Goal: Task Accomplishment & Management: Use online tool/utility

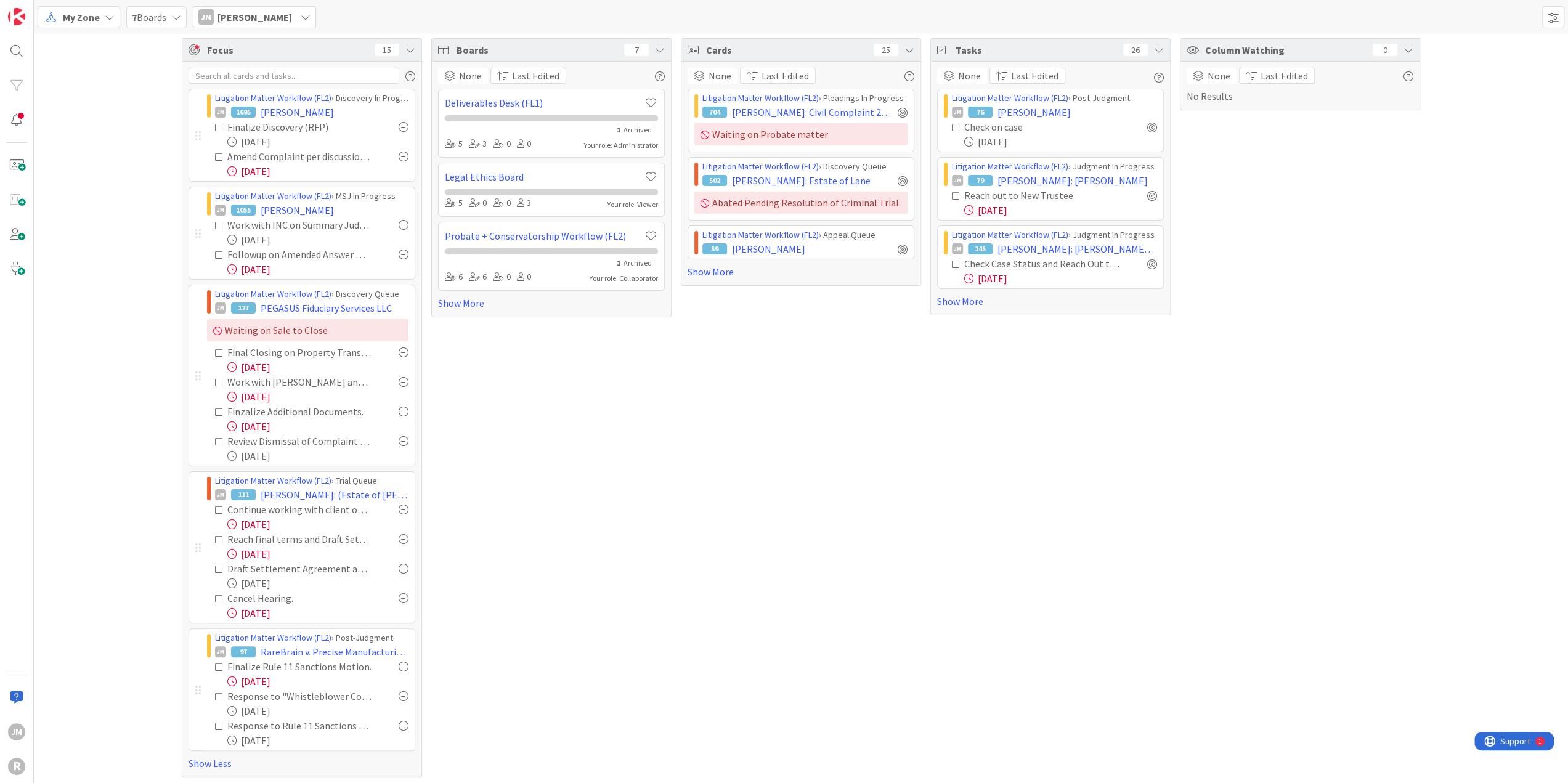
scroll to position [6, 0]
click at [552, 428] on div "Boards 7 None Last Edited Deliverables Desk (FL1) 1 Archived 5 3 0 0 Your role:…" at bounding box center [552, 407] width 240 height 739
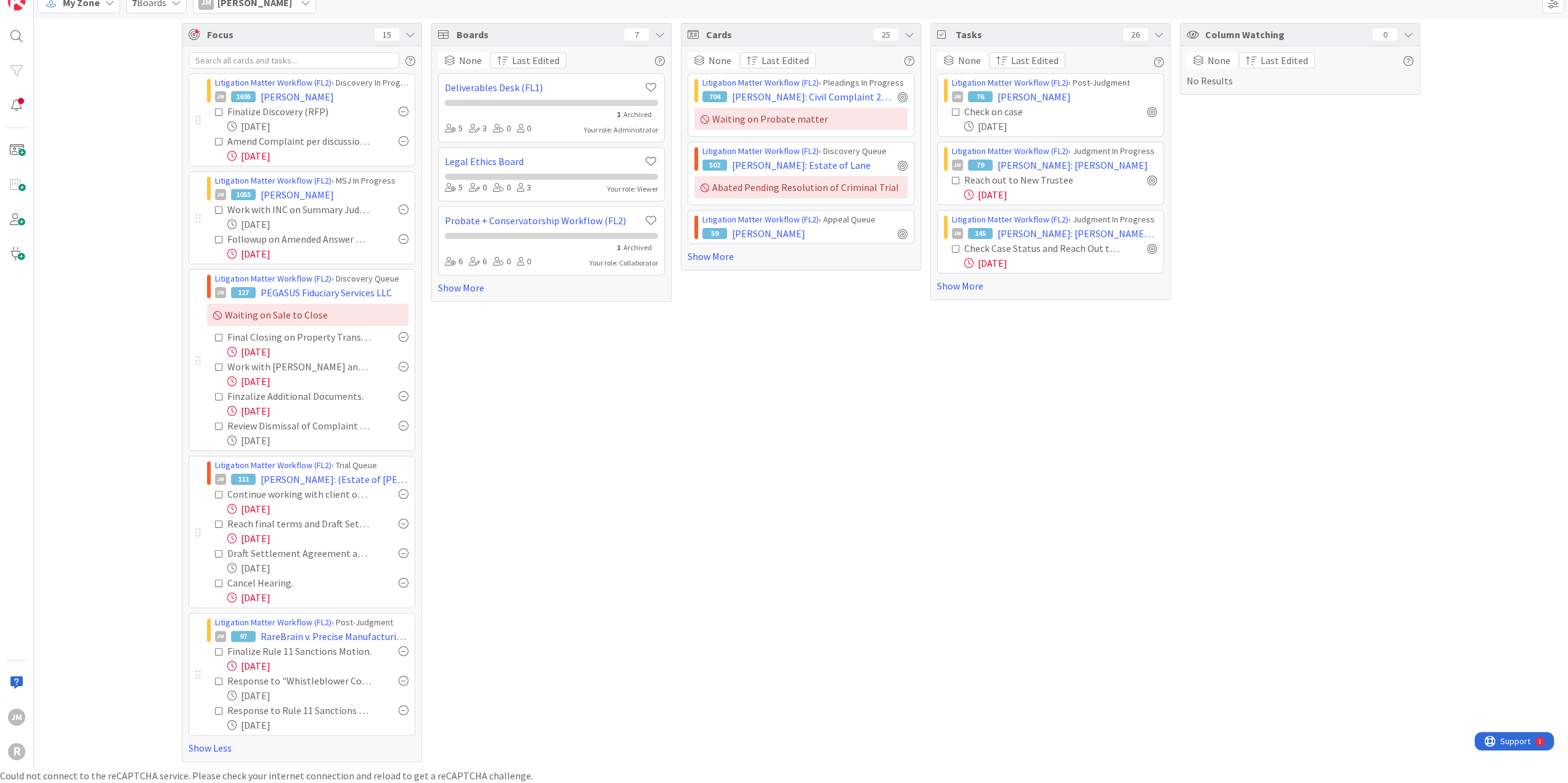
scroll to position [0, 0]
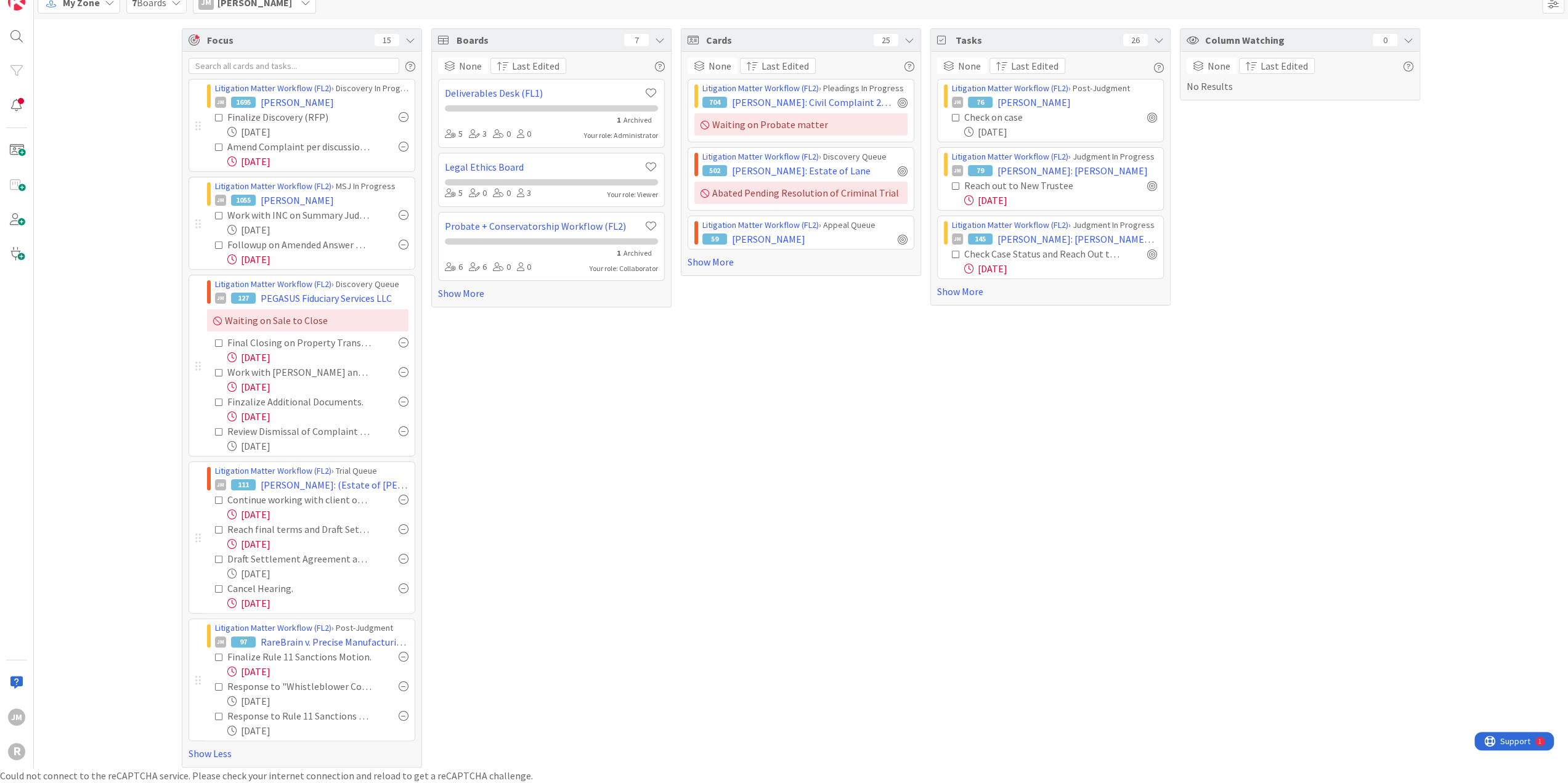
click at [107, 194] on div "Focus 15 Litigation Matter Workflow (FL2) › Discovery In Progress JM 1695 [PERS…" at bounding box center [801, 398] width 1535 height 758
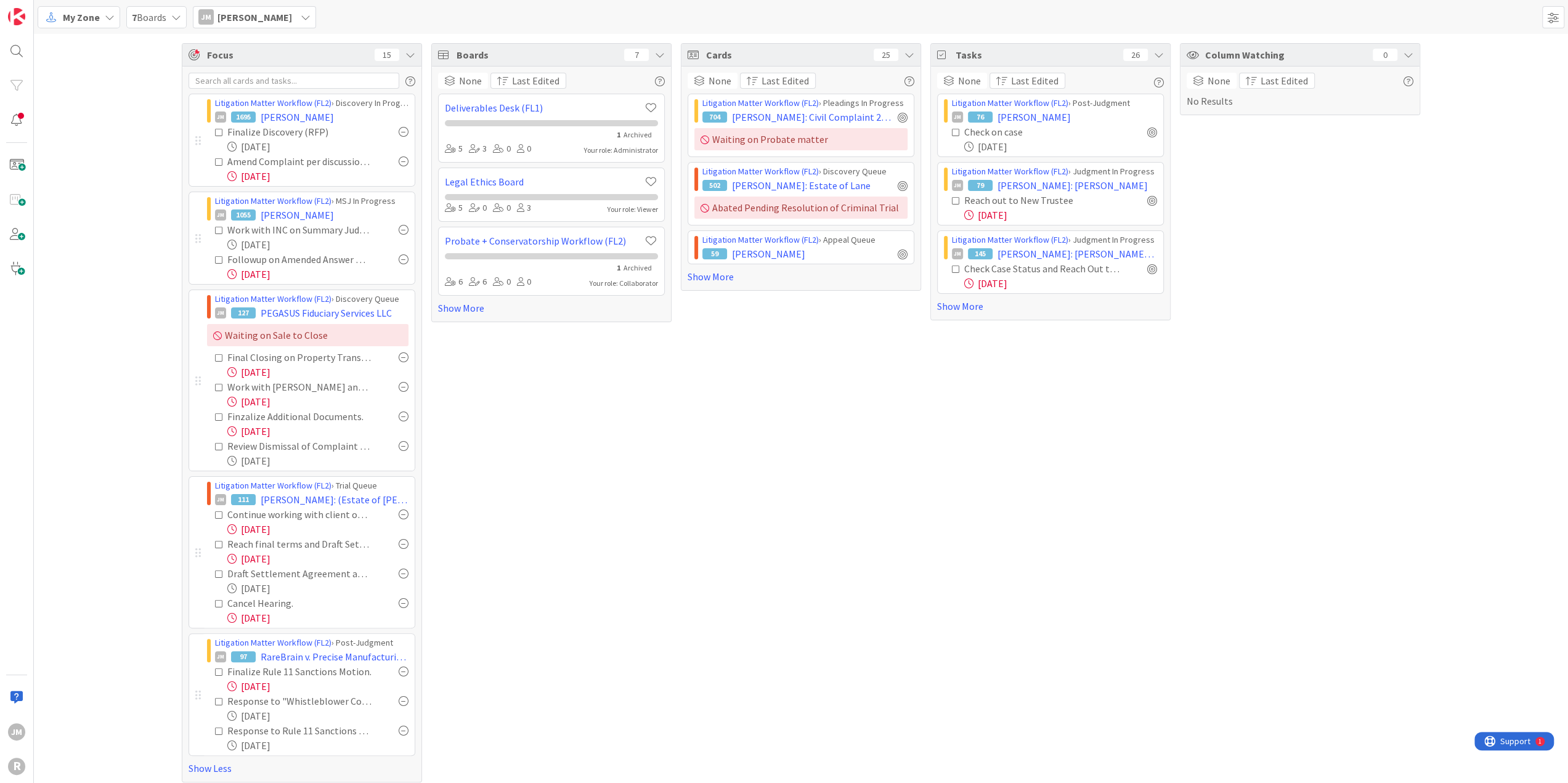
click at [110, 19] on icon at bounding box center [110, 17] width 10 height 10
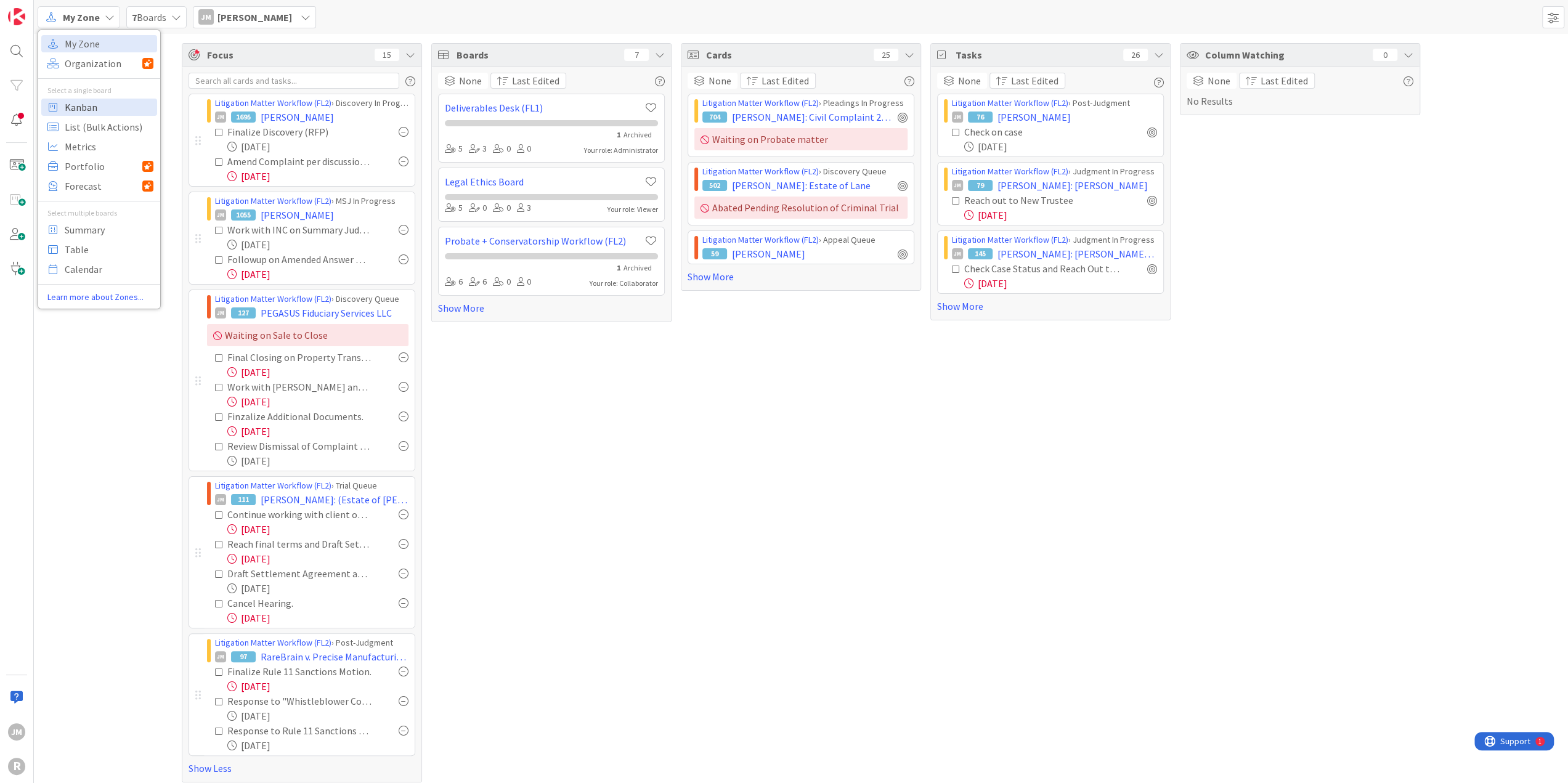
click at [98, 107] on span "Kanban" at bounding box center [109, 107] width 88 height 19
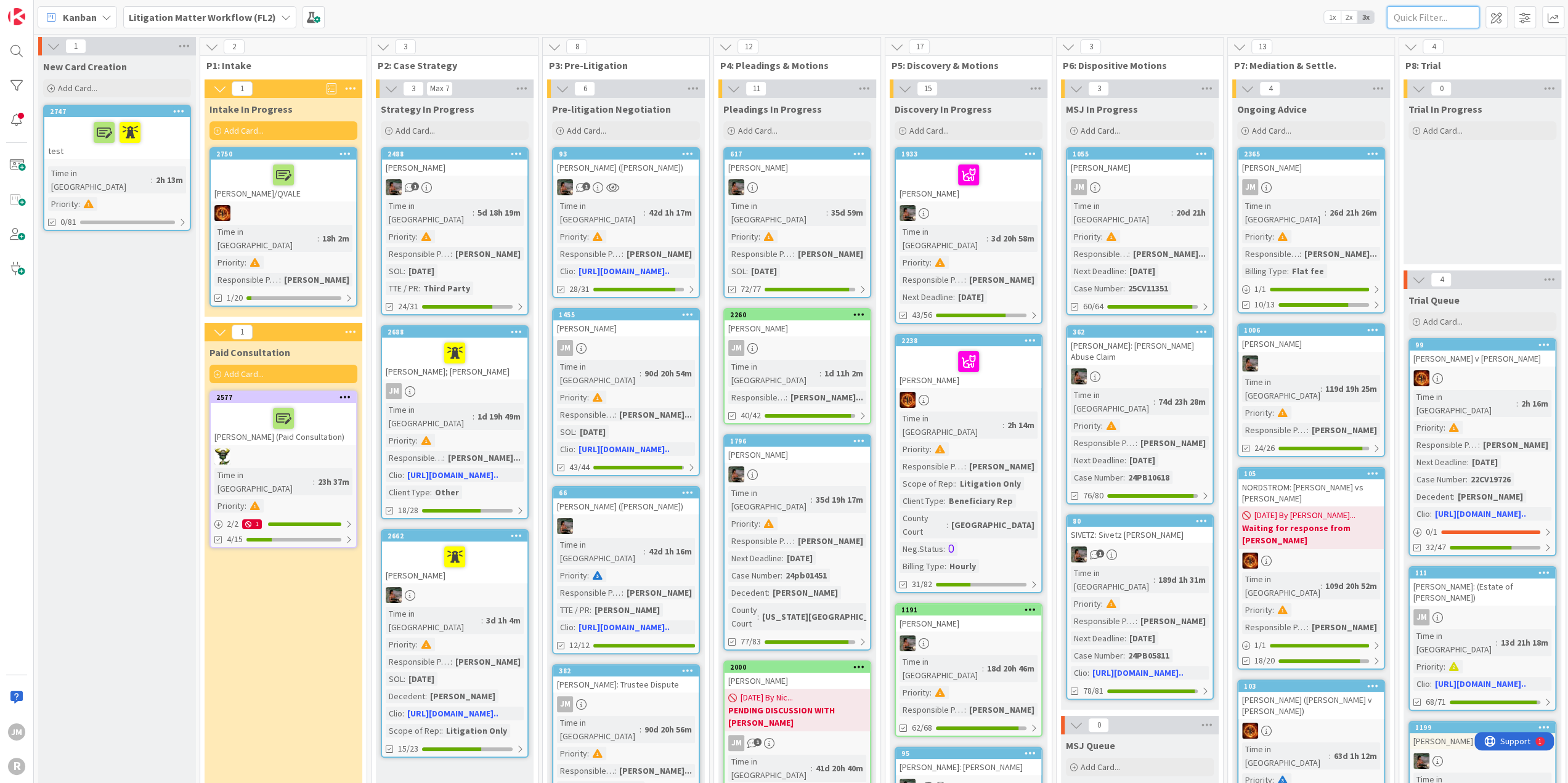
click at [1424, 15] on input "text" at bounding box center [1433, 17] width 93 height 22
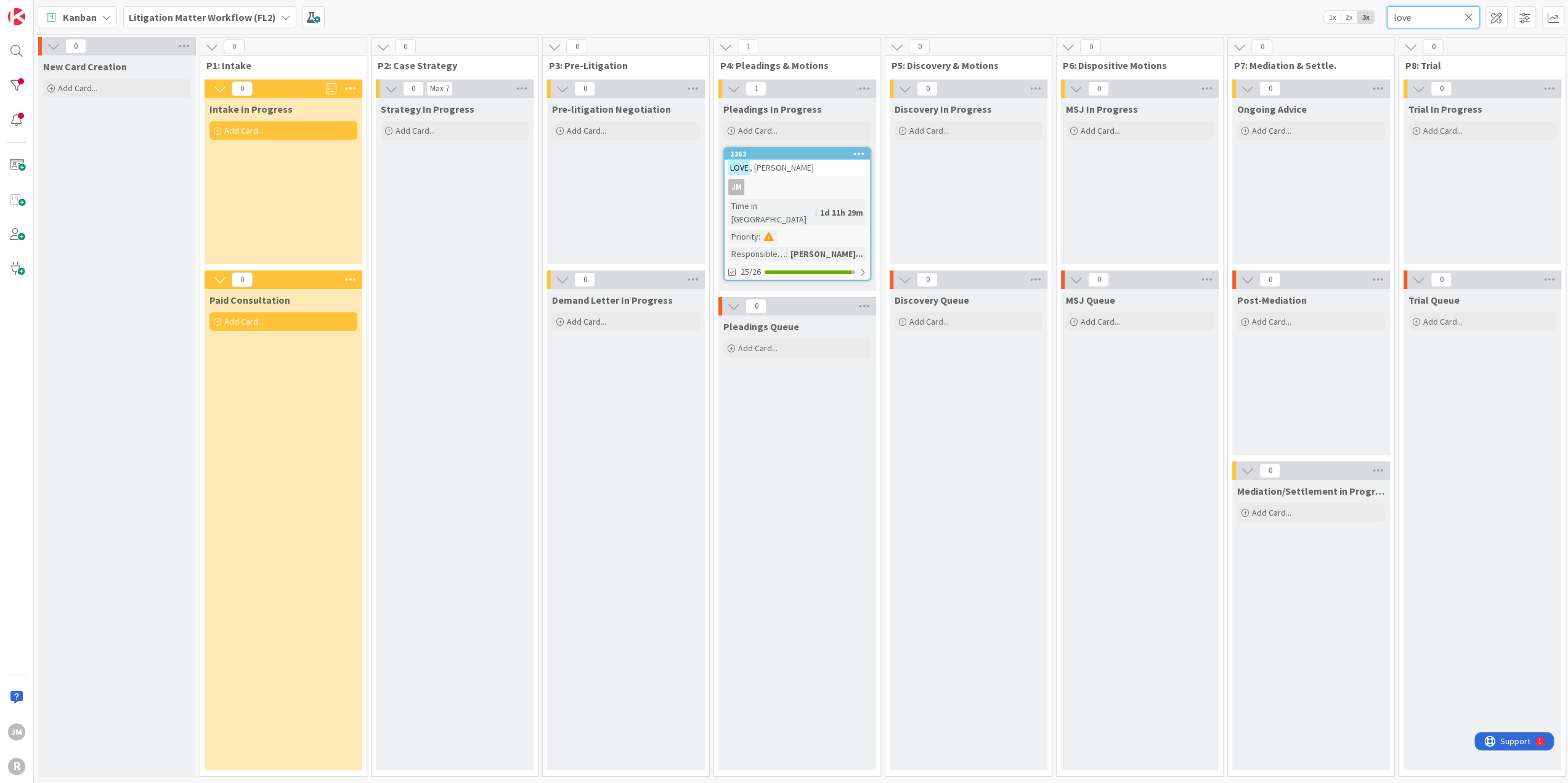
type input "love"
click at [813, 179] on div "JM" at bounding box center [797, 187] width 145 height 16
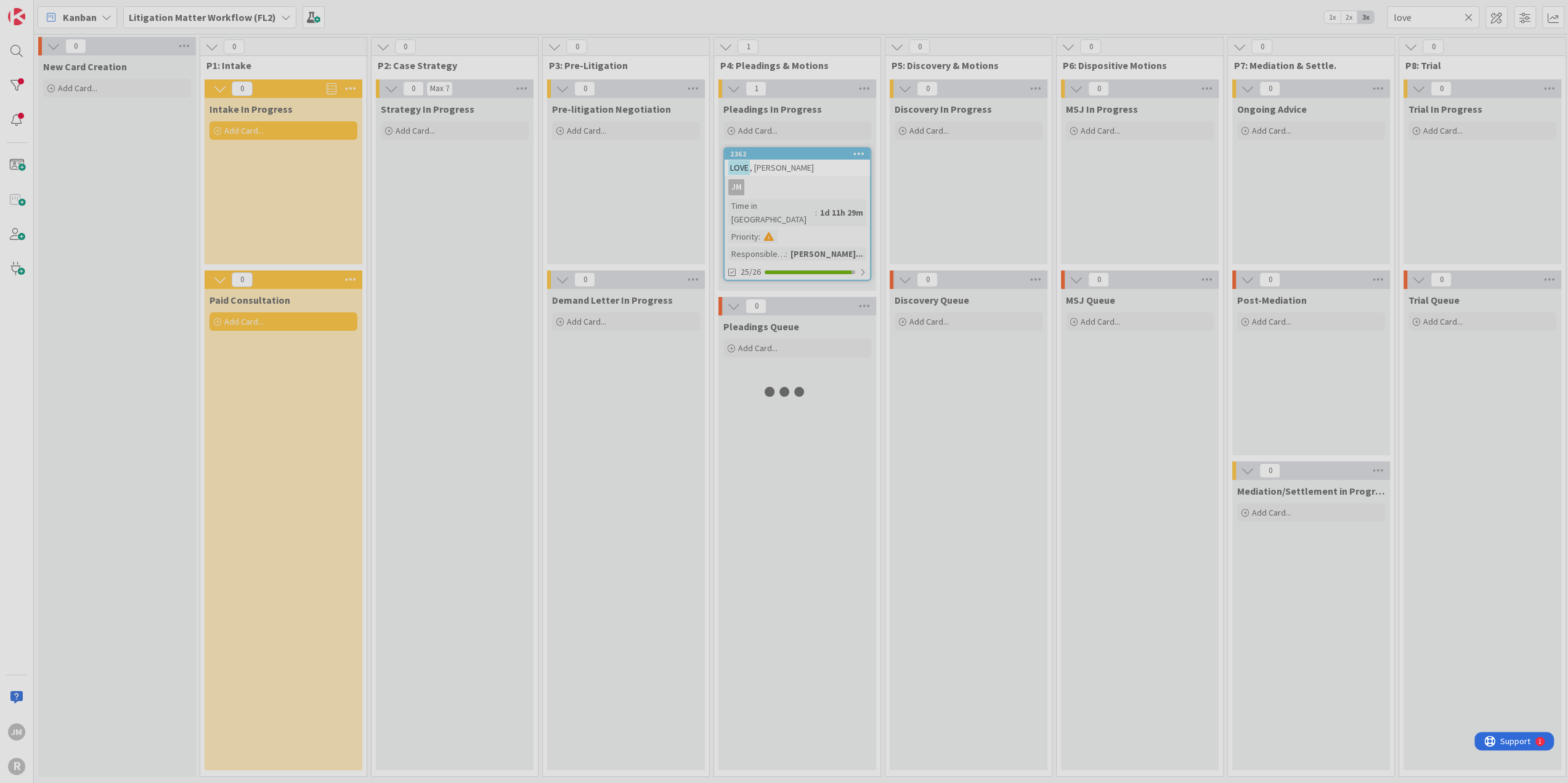
click at [813, 179] on div at bounding box center [784, 391] width 1568 height 783
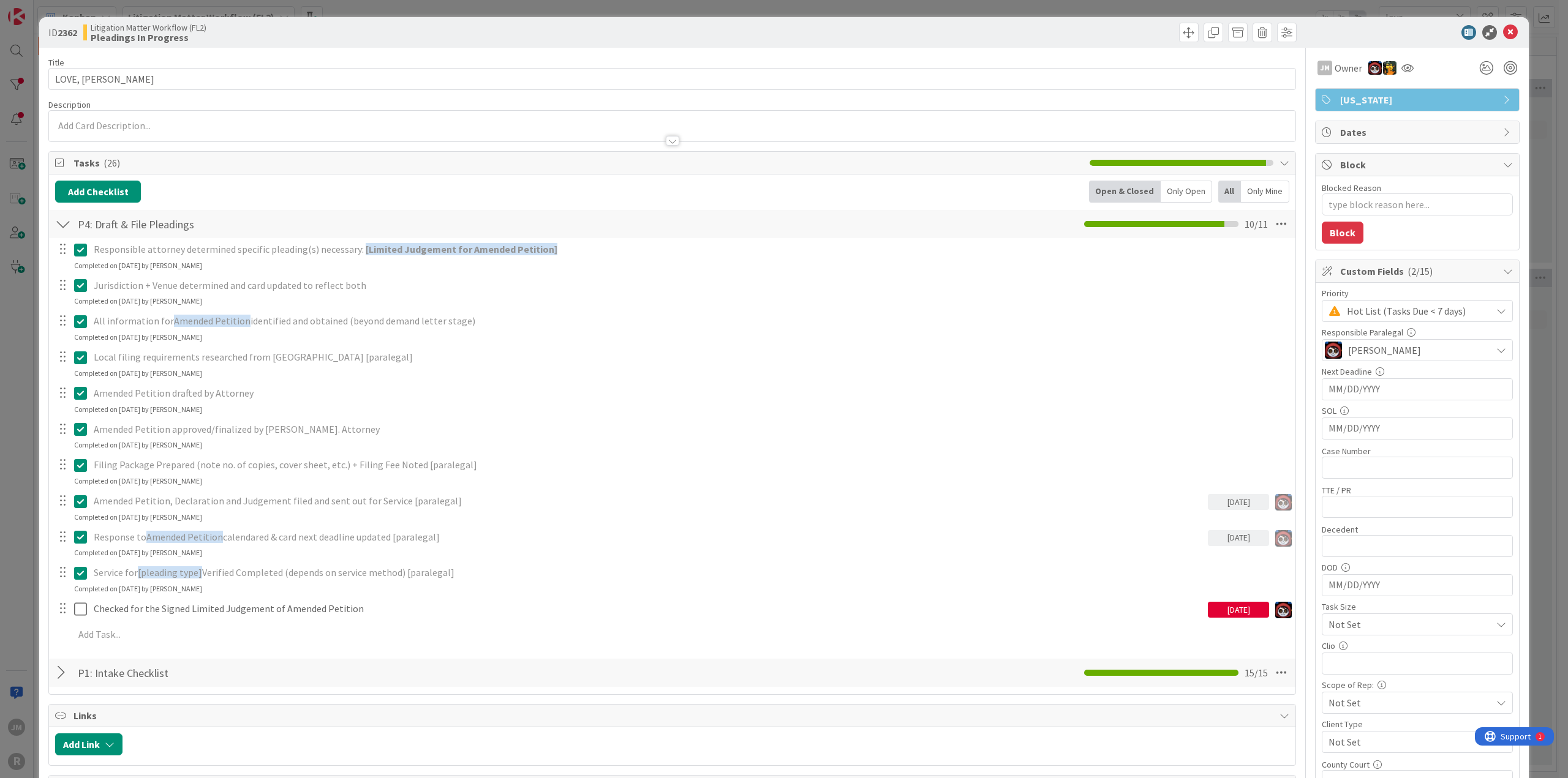
type textarea "x"
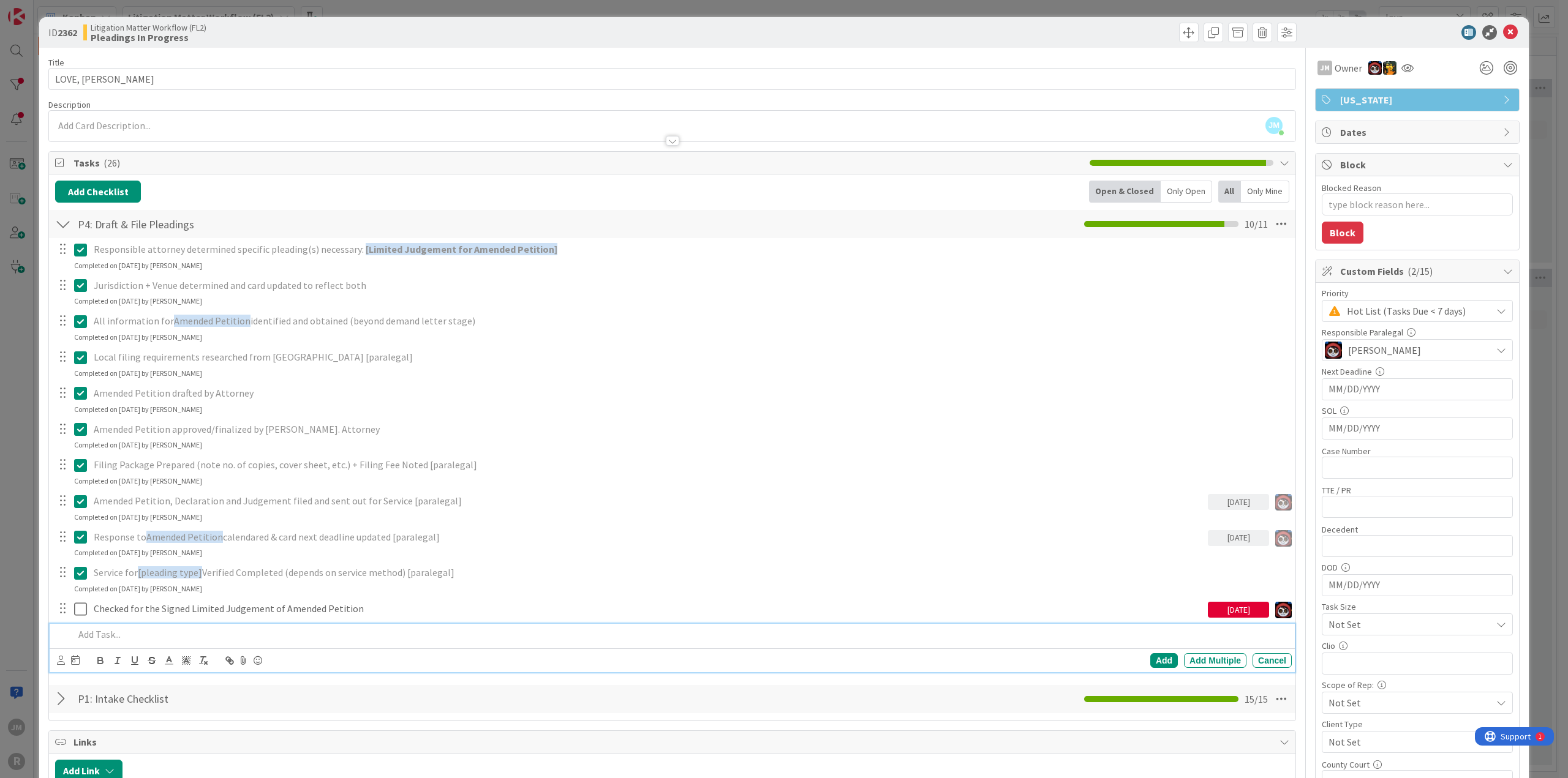
click at [275, 627] on p at bounding box center [680, 634] width 1212 height 14
click at [55, 655] on div "Add Add Multiple Cancel" at bounding box center [673, 660] width 1245 height 24
click at [60, 657] on icon at bounding box center [61, 659] width 8 height 9
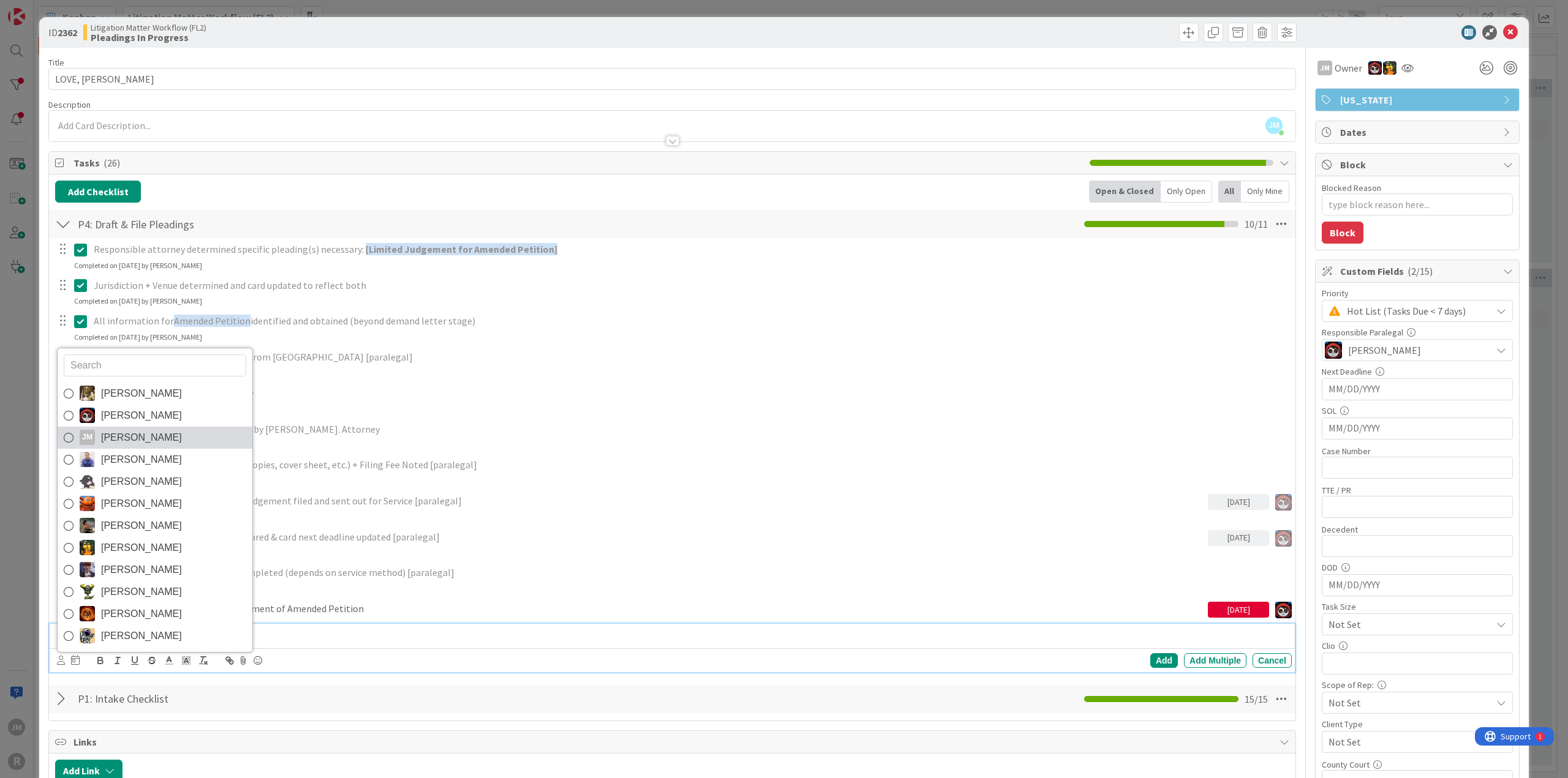
click at [101, 435] on span "[PERSON_NAME]" at bounding box center [141, 438] width 81 height 19
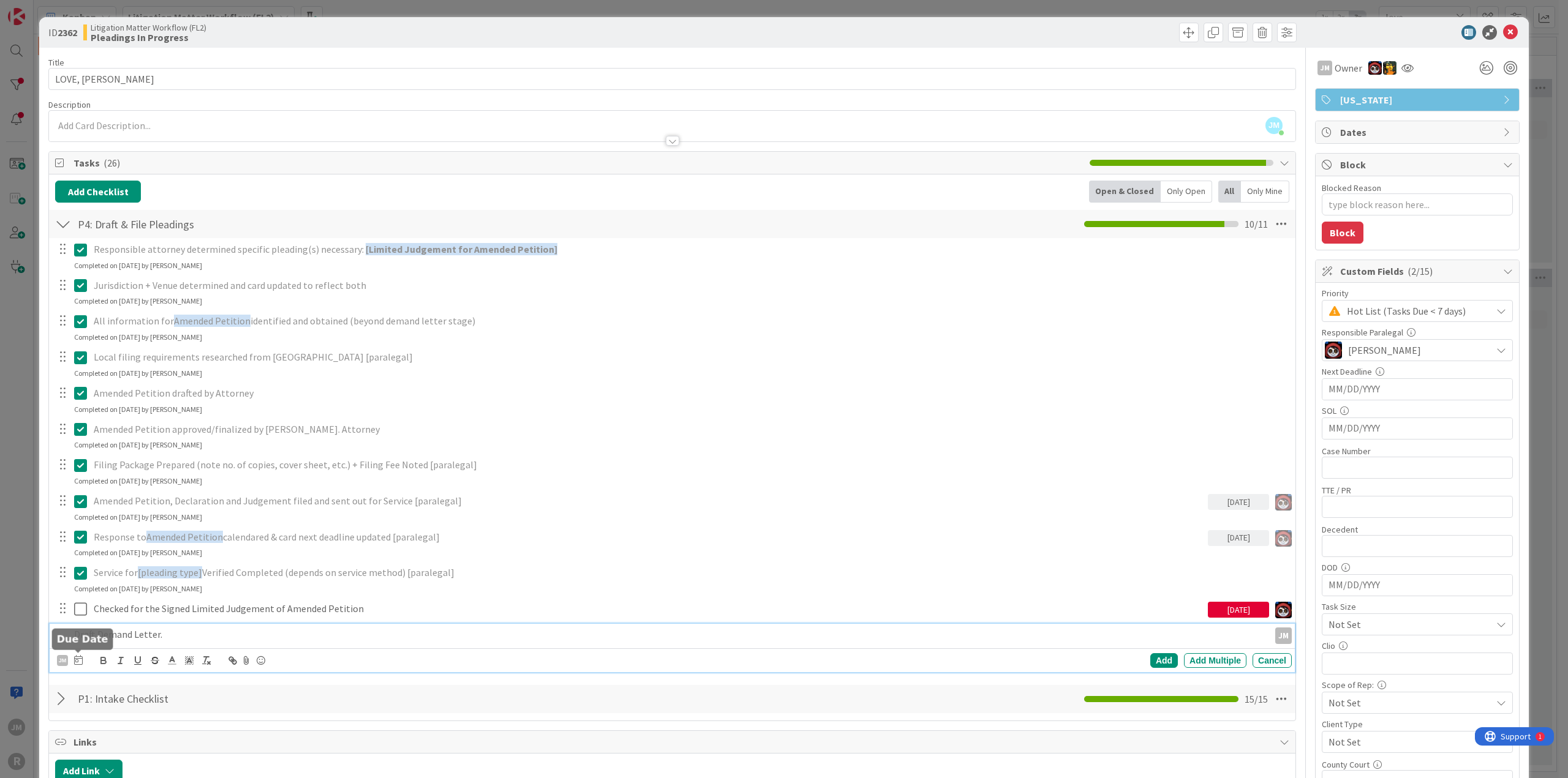
click at [77, 659] on icon at bounding box center [78, 659] width 9 height 10
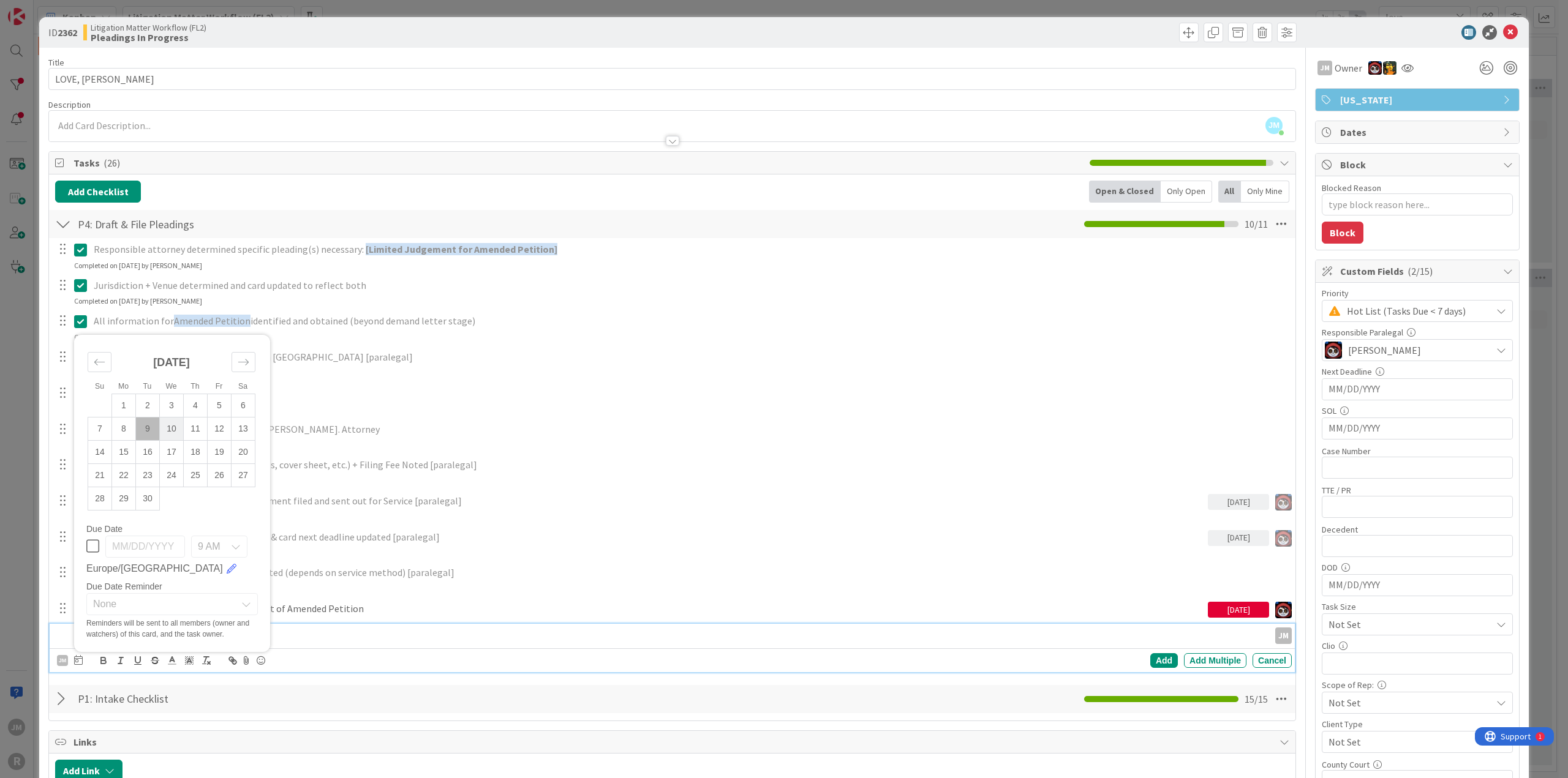
click at [173, 426] on td "10" at bounding box center [172, 428] width 24 height 23
click at [1152, 658] on div "Add" at bounding box center [1164, 660] width 27 height 15
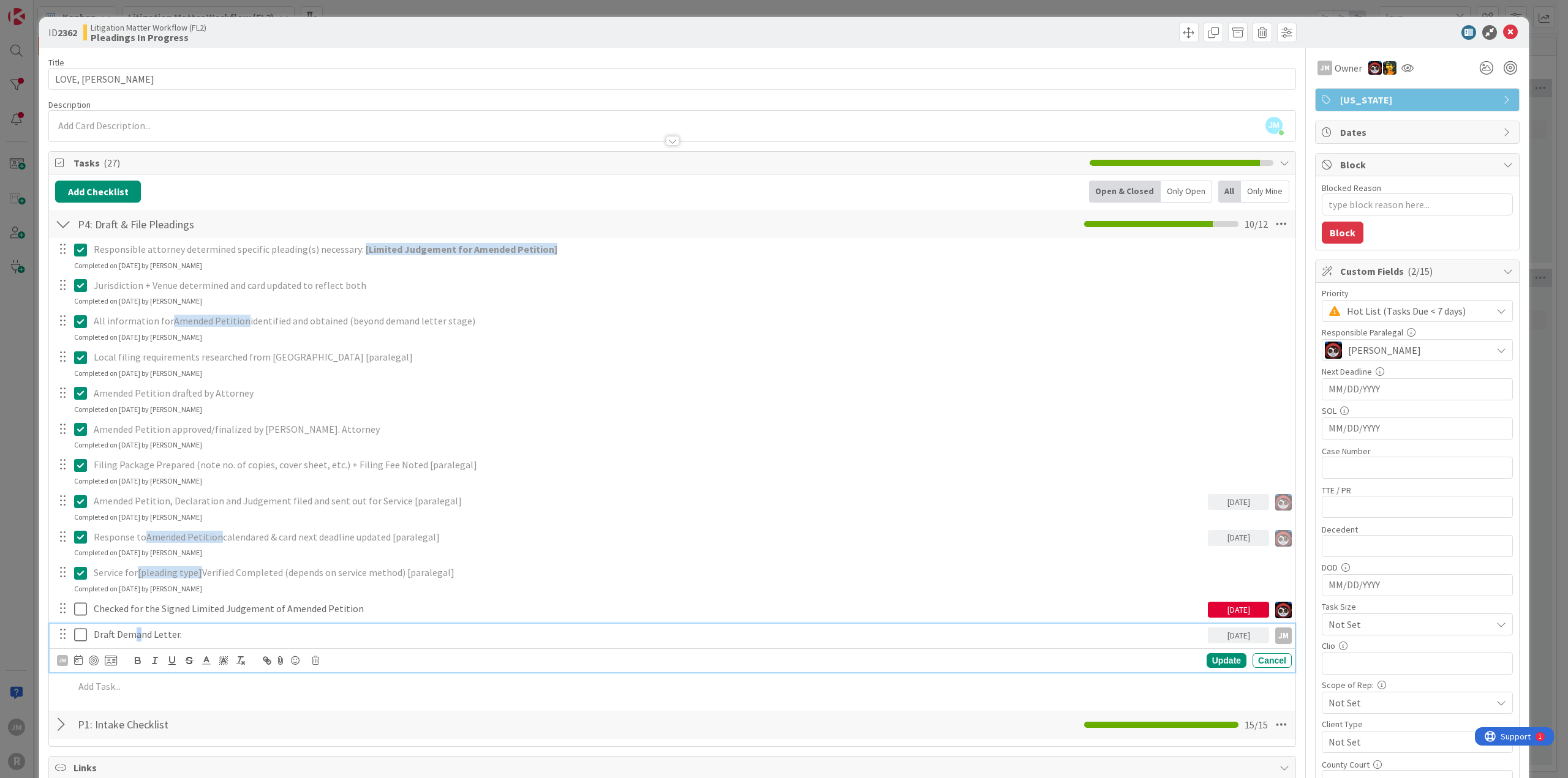
click at [139, 634] on p "Draft Demand Letter." at bounding box center [648, 634] width 1109 height 14
click at [94, 654] on body "JM R Kanban Litigation Matter Workflow (FL2) 1x 2x 3x love 0 New Card Creation …" at bounding box center [784, 389] width 1568 height 778
click at [94, 659] on div at bounding box center [94, 660] width 10 height 10
type textarea "x"
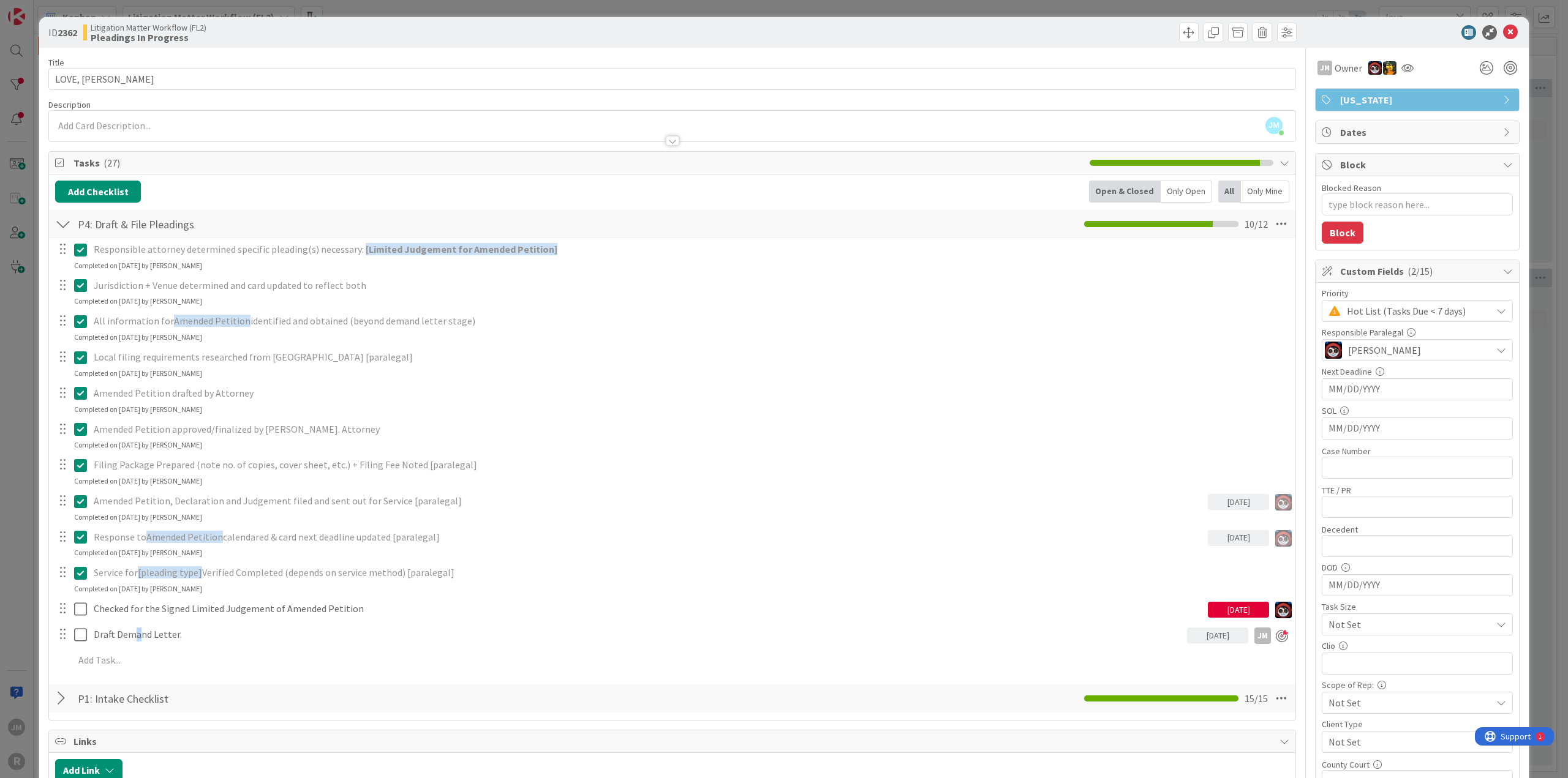
click at [1205, 658] on div "Responsible attorney determined specific pleading(s) necessary: [Limited Judgem…" at bounding box center [672, 456] width 1234 height 438
click at [19, 462] on div "ID 2362 Litigation Matter Workflow (FL2) Pleadings In Progress Title 13 / 128 L…" at bounding box center [784, 389] width 1568 height 778
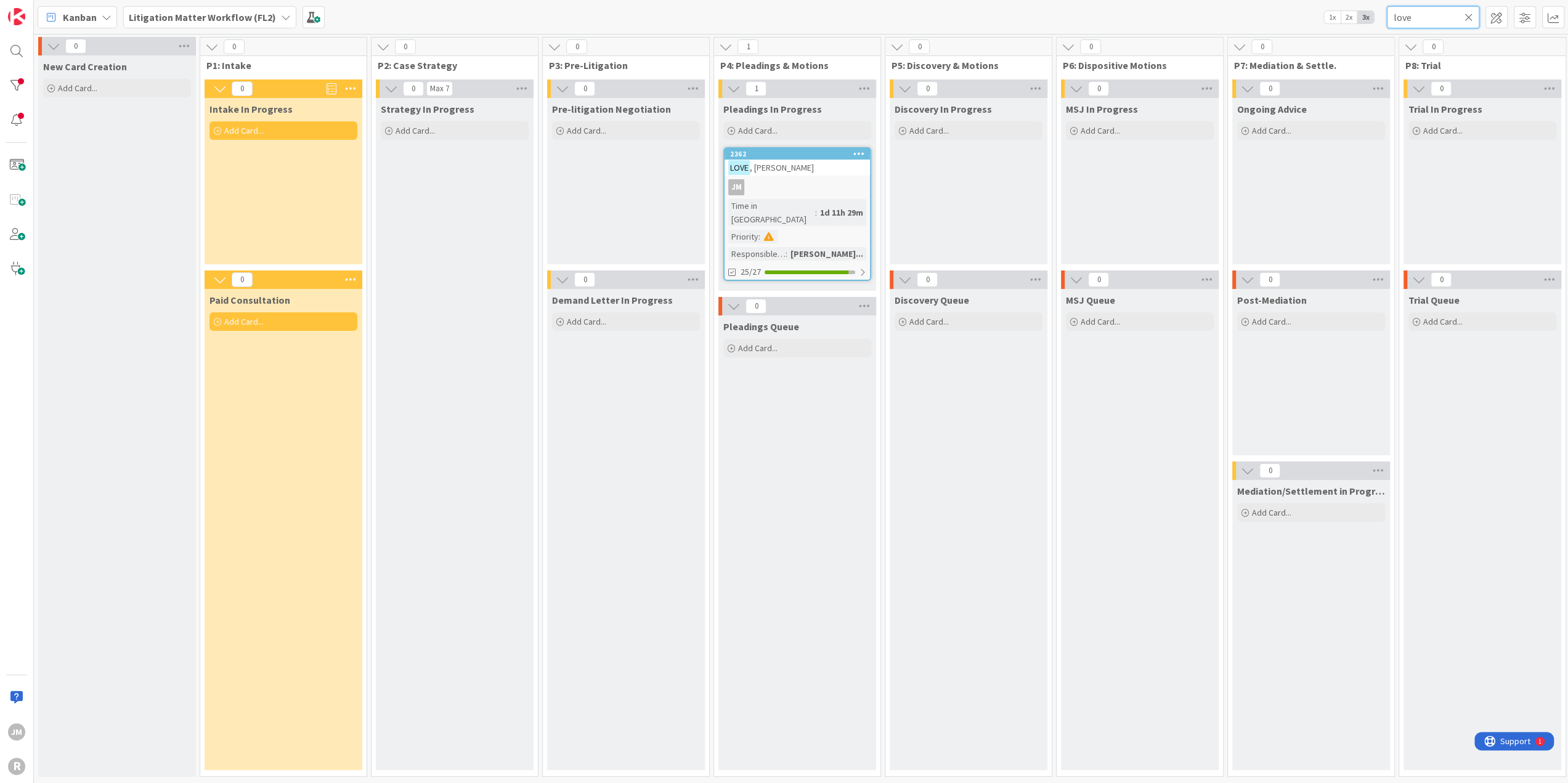
drag, startPoint x: 1419, startPoint y: 15, endPoint x: 1335, endPoint y: 22, distance: 84.3
click at [1335, 22] on div "Kanban Litigation Matter Workflow (FL2) 1x 2x 3x love" at bounding box center [801, 17] width 1535 height 34
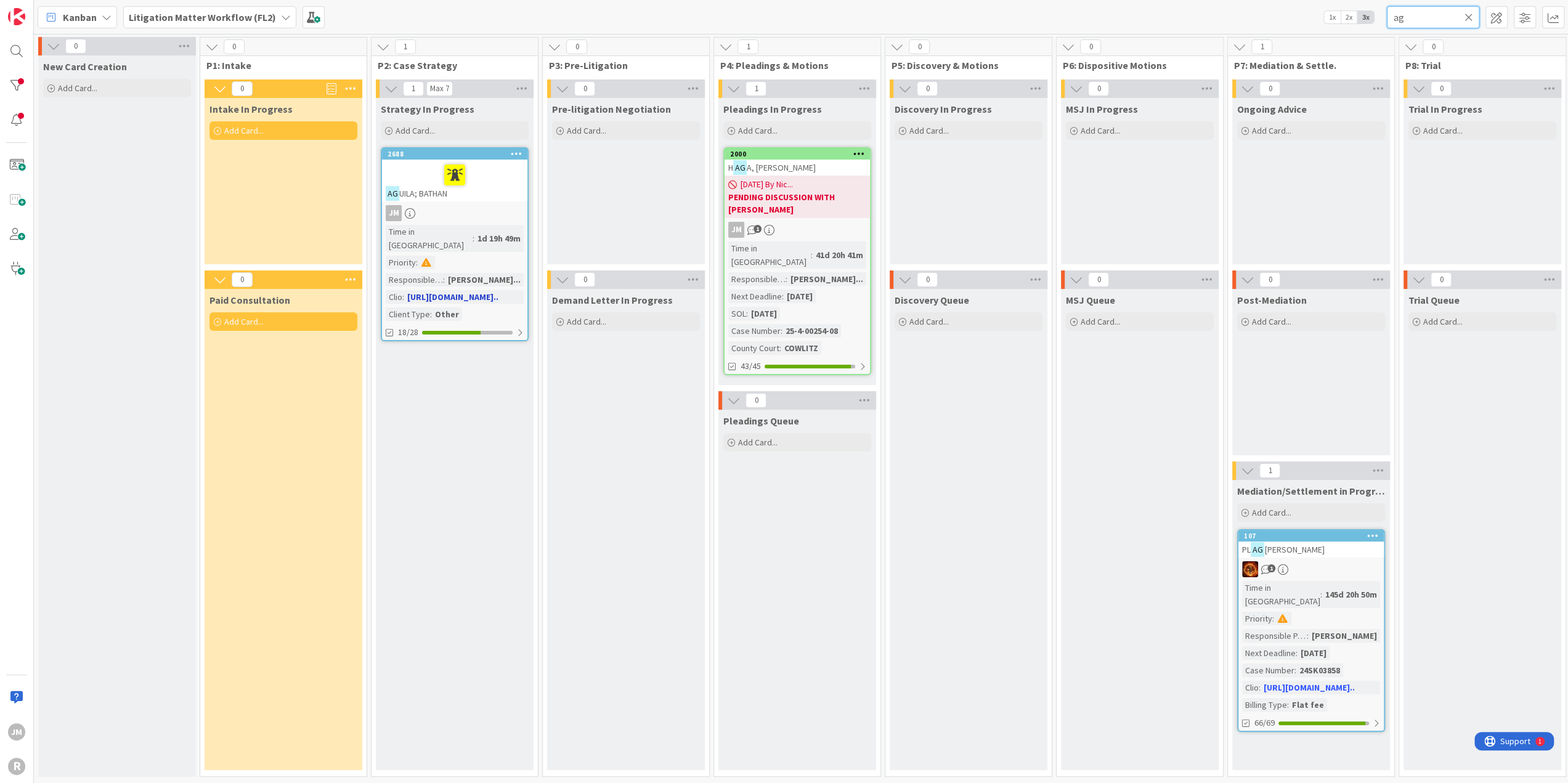
type input "ag"
click at [501, 186] on div at bounding box center [454, 175] width 138 height 26
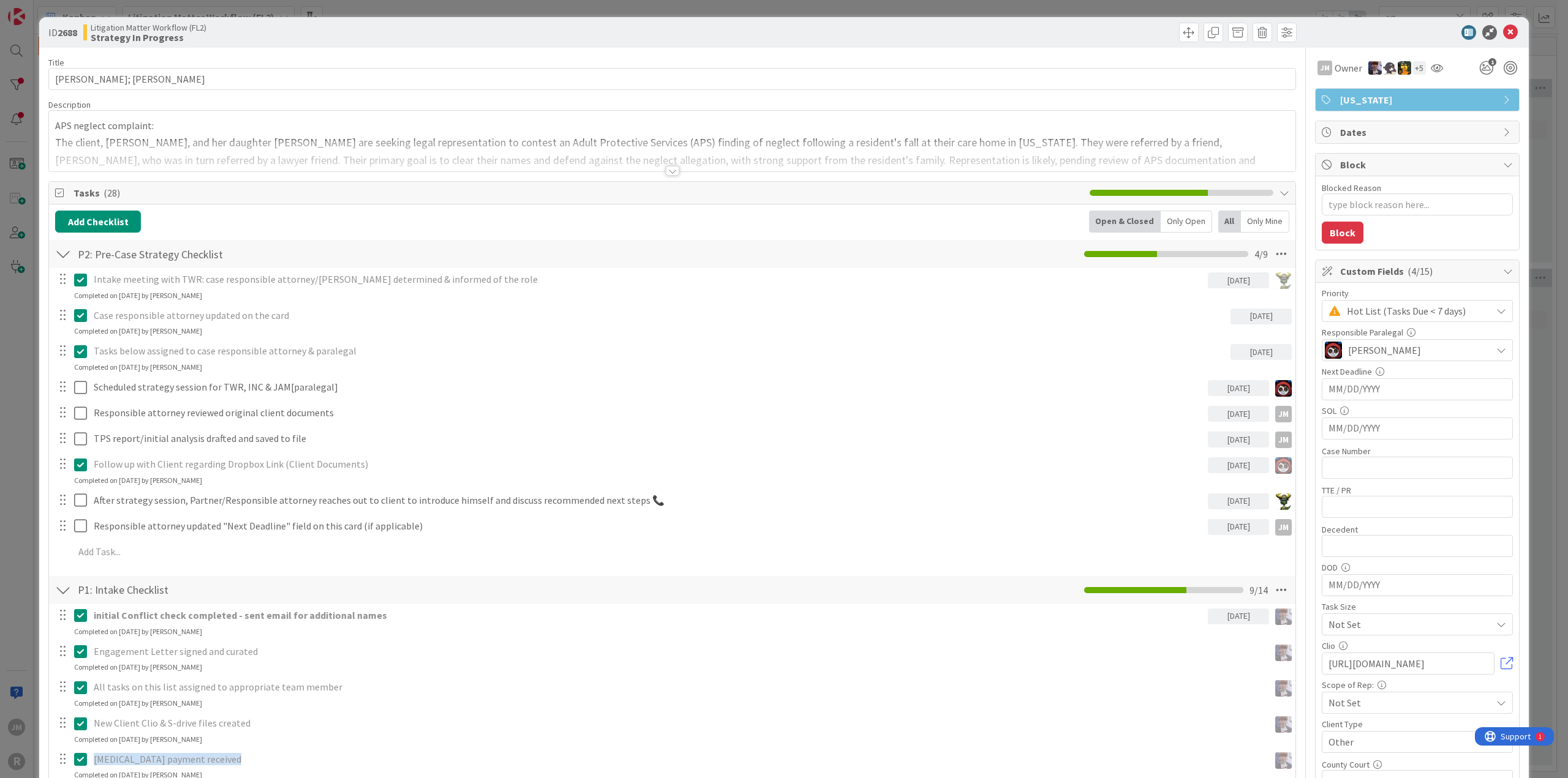
type textarea "x"
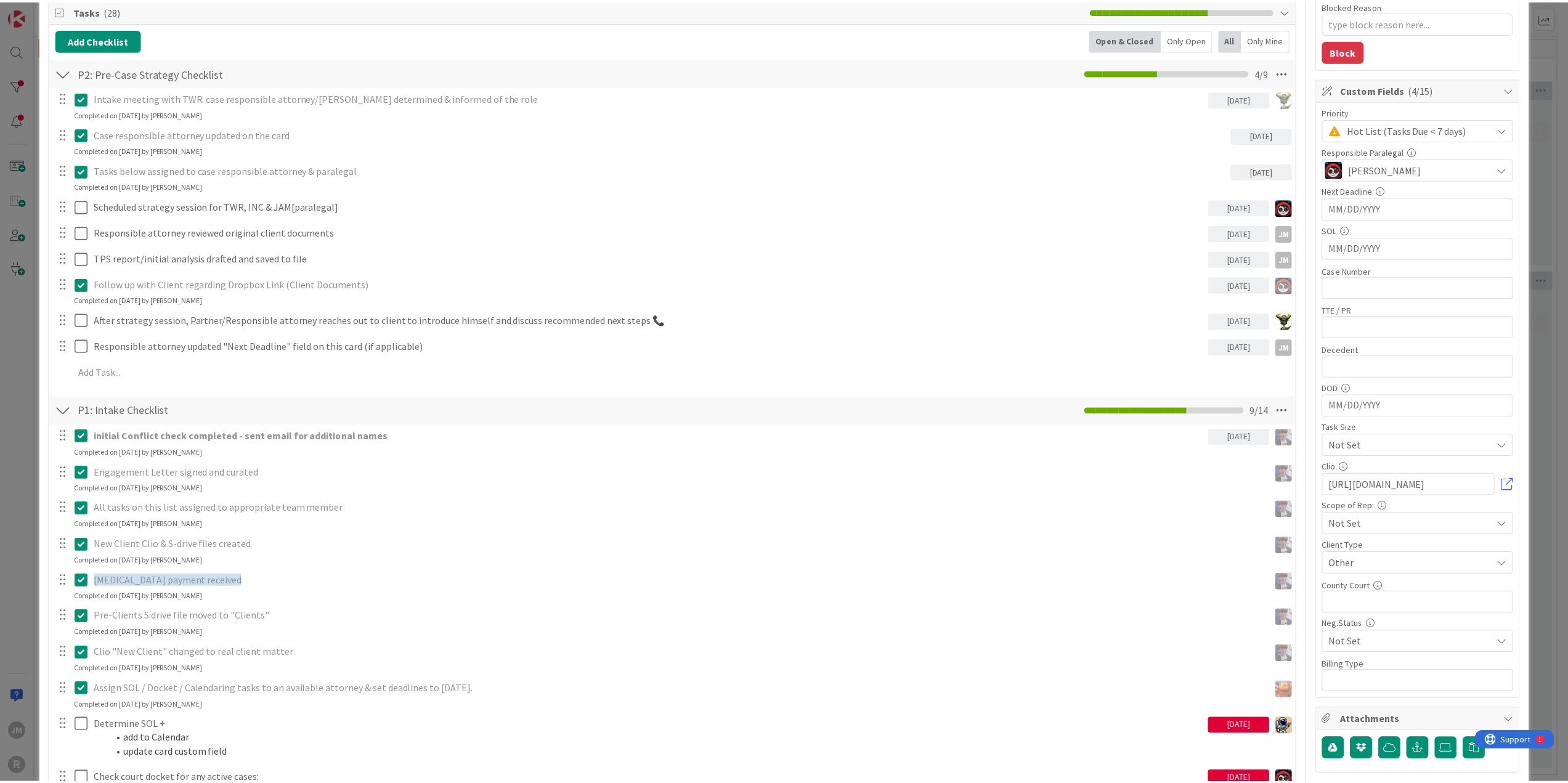
scroll to position [185, 0]
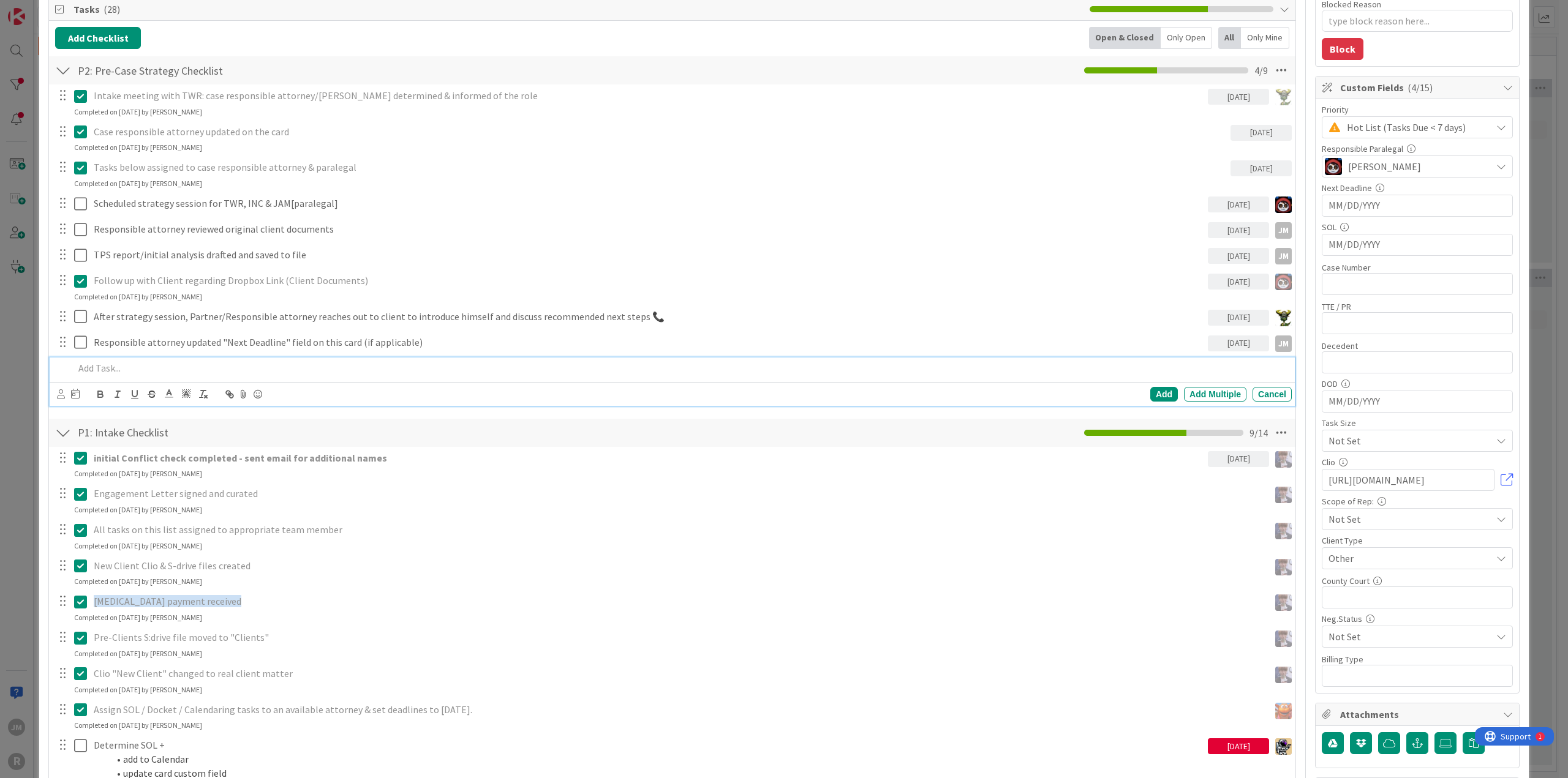
click at [431, 357] on div at bounding box center [681, 368] width 1223 height 22
click at [62, 388] on body "JM R Kanban Litigation Matter Workflow (FL2) 1x 2x 3x ag 0 New Card Creation Ad…" at bounding box center [784, 389] width 1568 height 778
click at [60, 393] on icon at bounding box center [61, 393] width 8 height 9
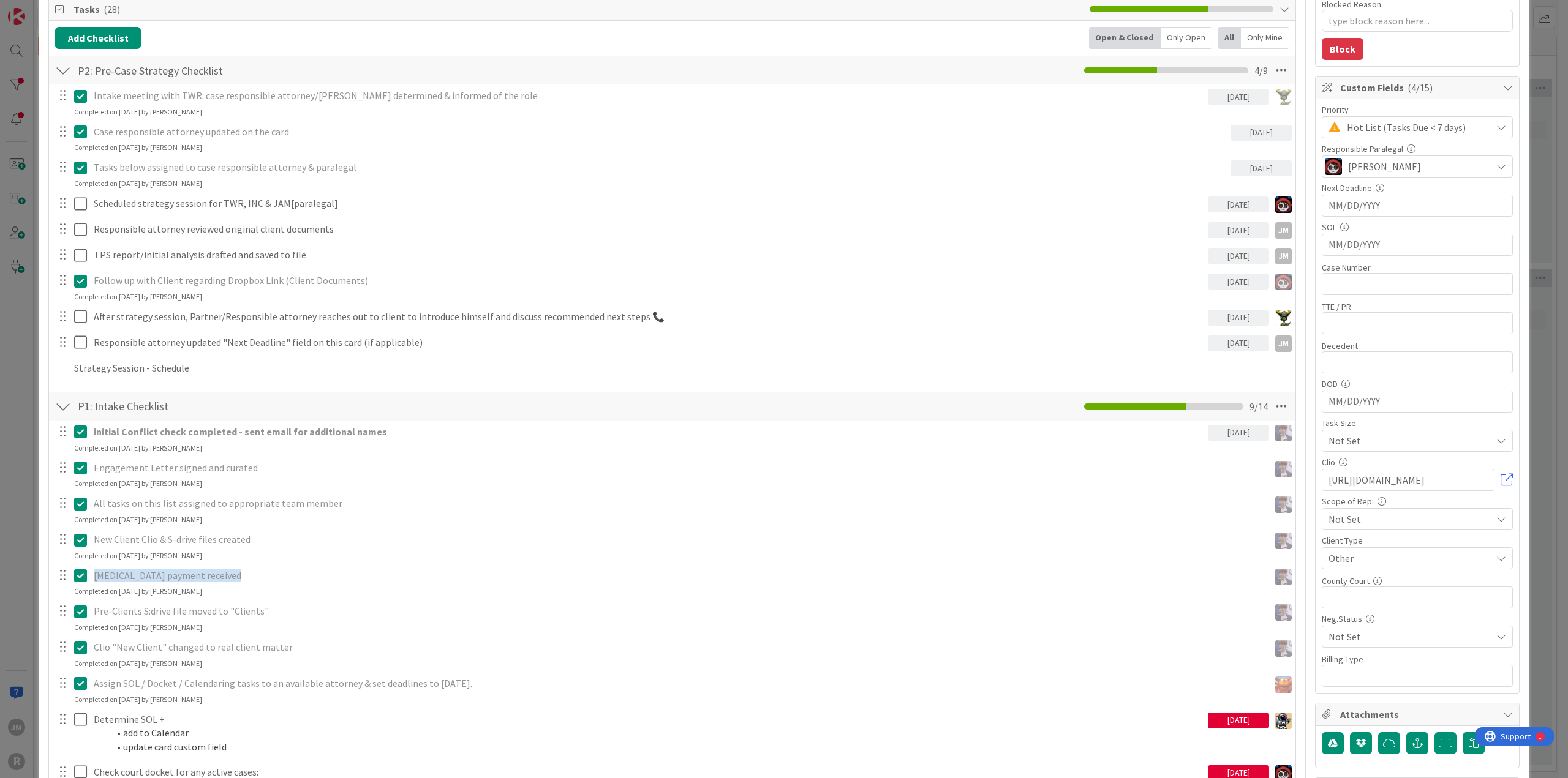
click at [0, 0] on icon at bounding box center [0, 0] width 0 height 0
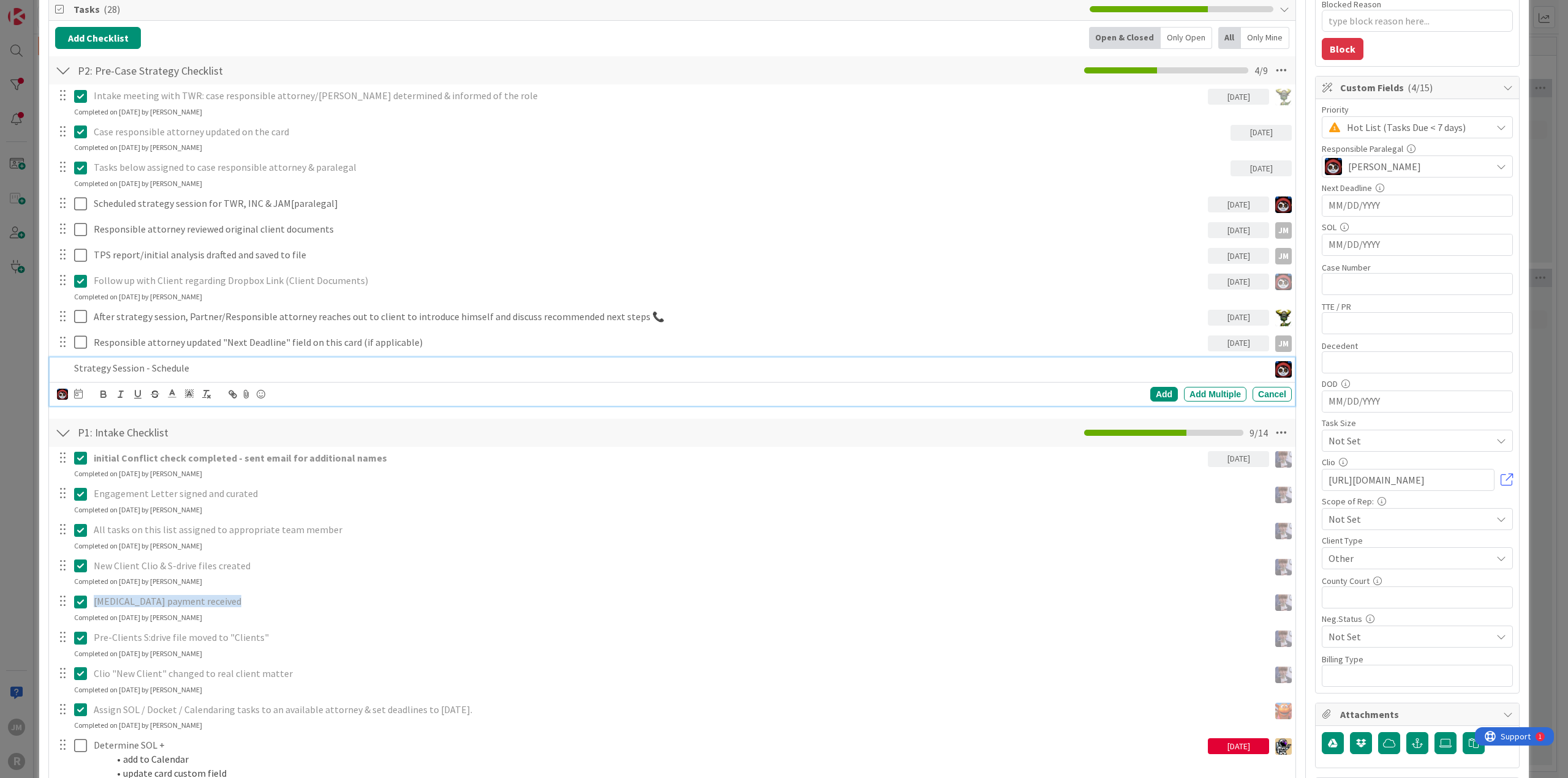
click at [160, 367] on p "Strategy Session - Schedule" at bounding box center [669, 368] width 1190 height 14
click at [79, 390] on icon at bounding box center [78, 393] width 9 height 10
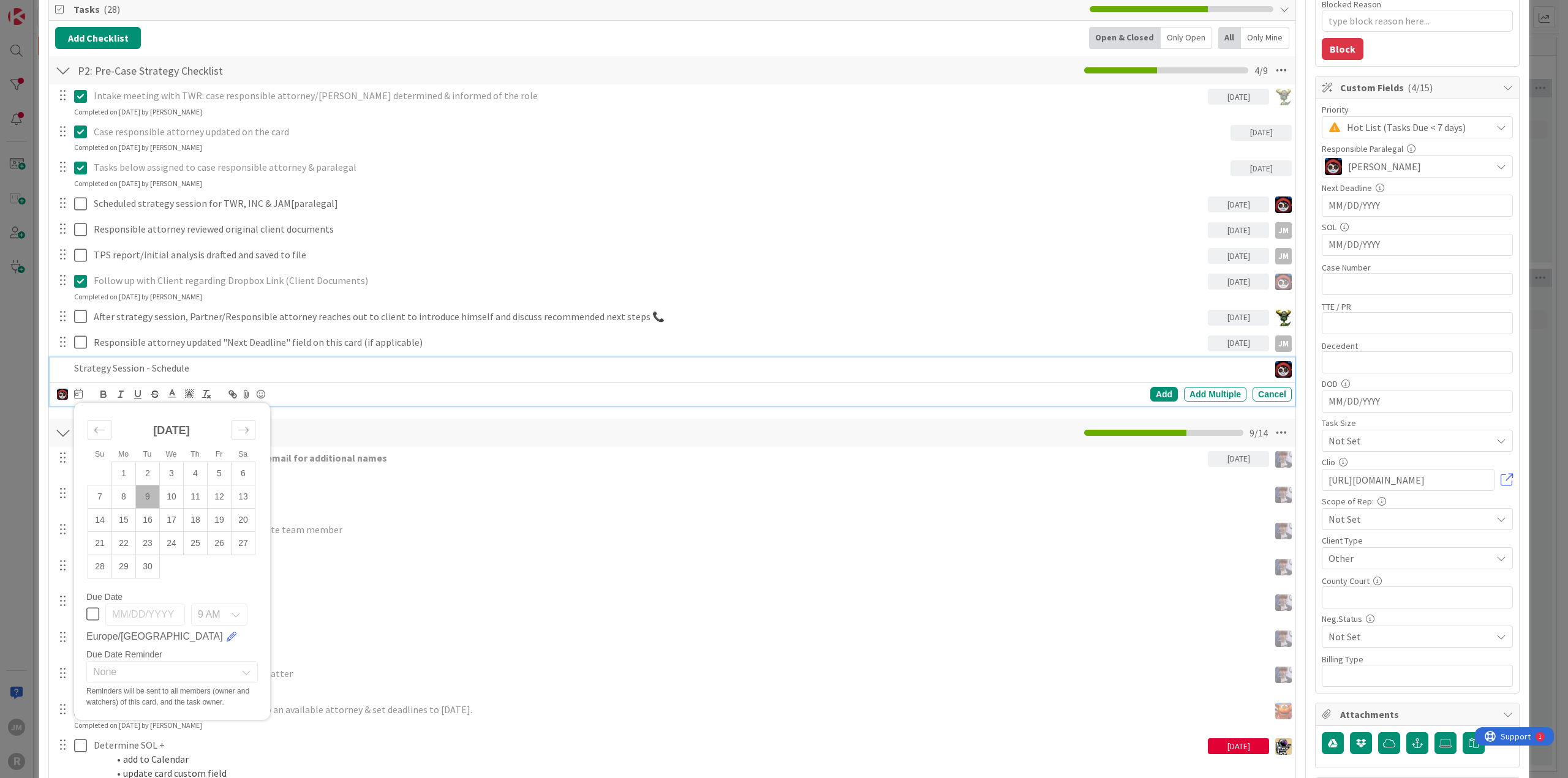
click at [148, 490] on td "9" at bounding box center [148, 496] width 24 height 23
click at [1157, 393] on div "Add" at bounding box center [1164, 394] width 27 height 15
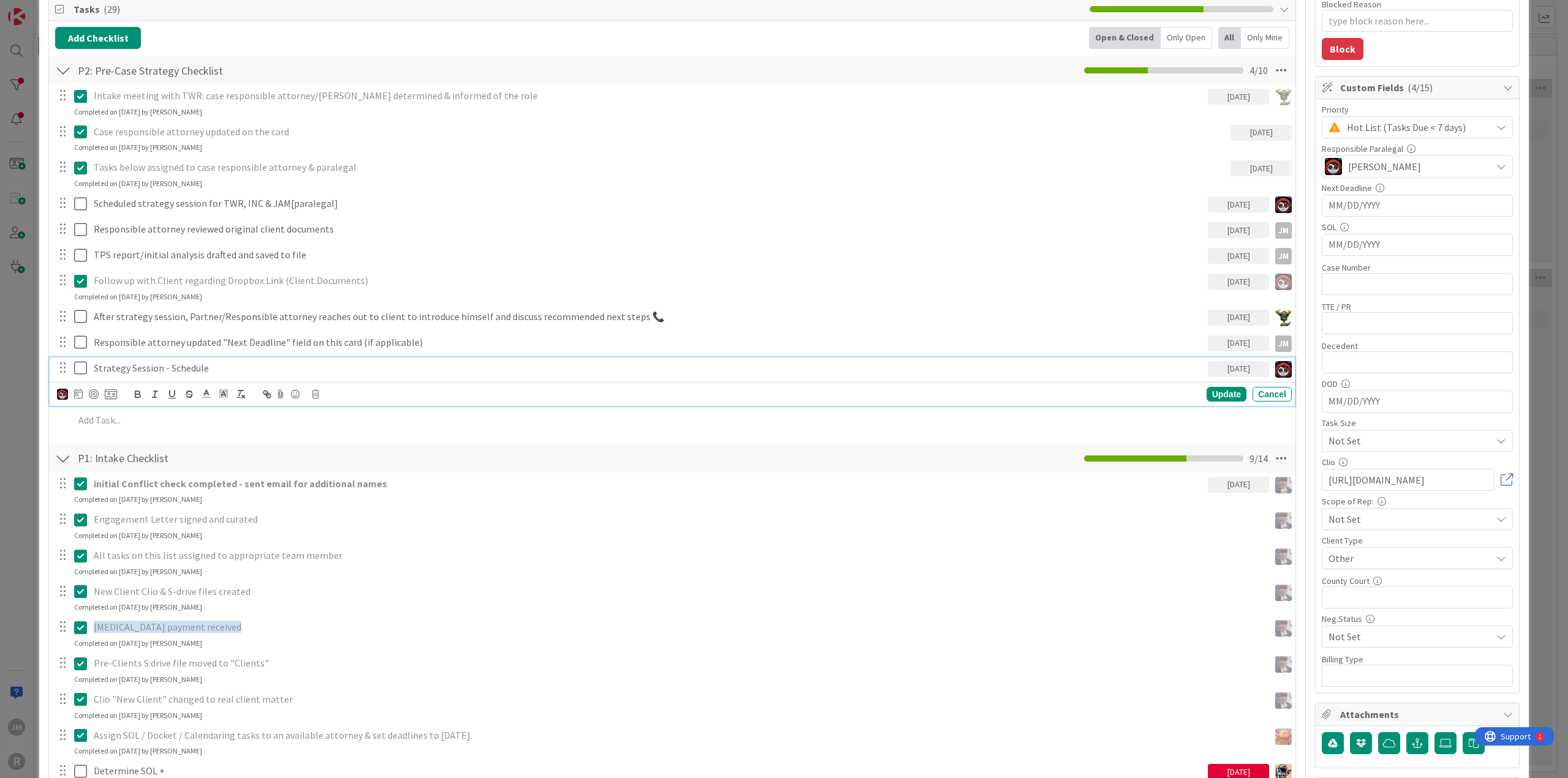
click at [256, 367] on p "Strategy Session - Schedule" at bounding box center [648, 368] width 1109 height 14
click at [1222, 389] on div "Update" at bounding box center [1226, 394] width 40 height 15
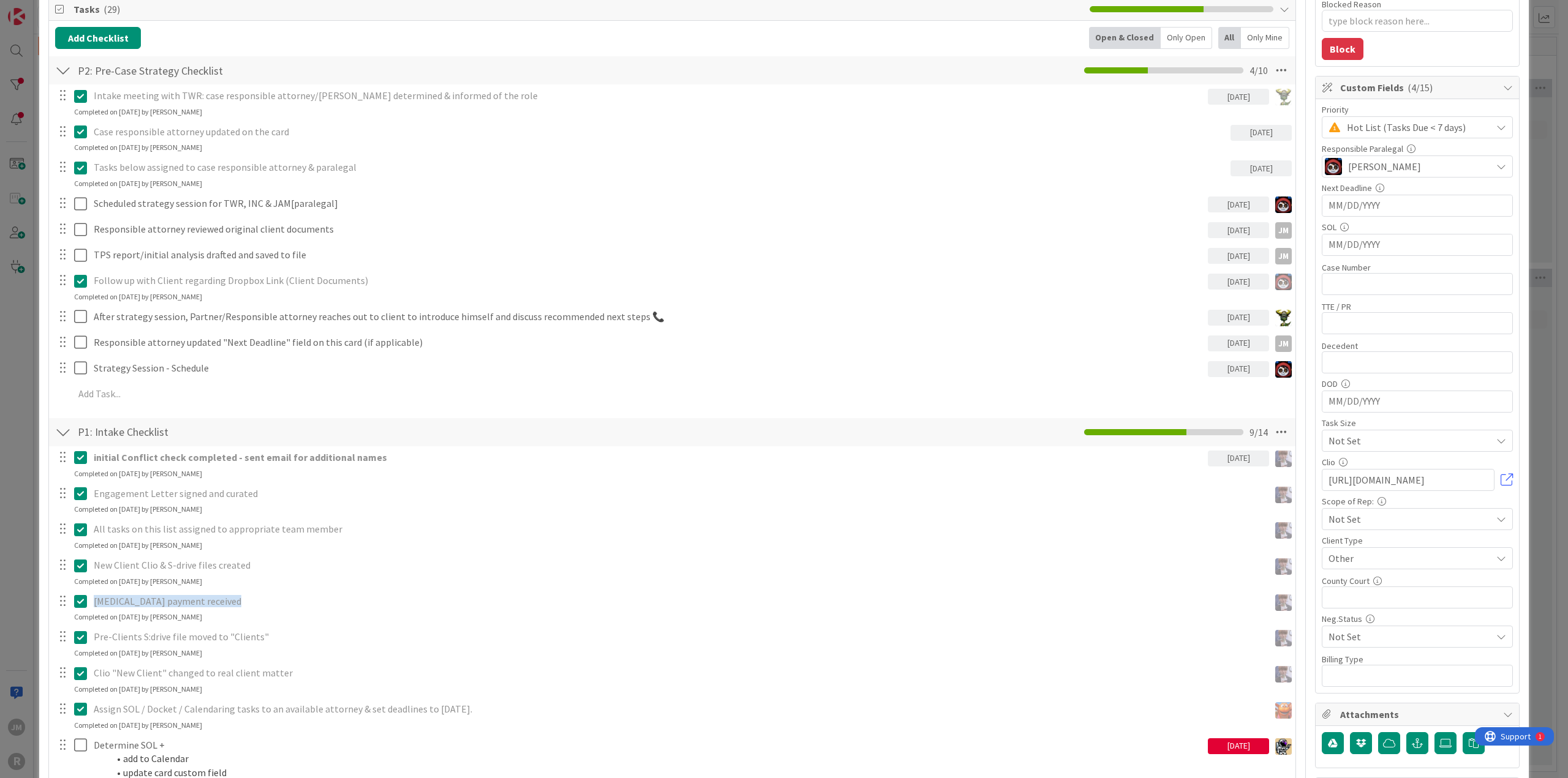
click at [24, 375] on div "ID 2688 Litigation Matter Workflow (FL2) Strategy In Progress Title 14 / 128 [P…" at bounding box center [784, 389] width 1568 height 778
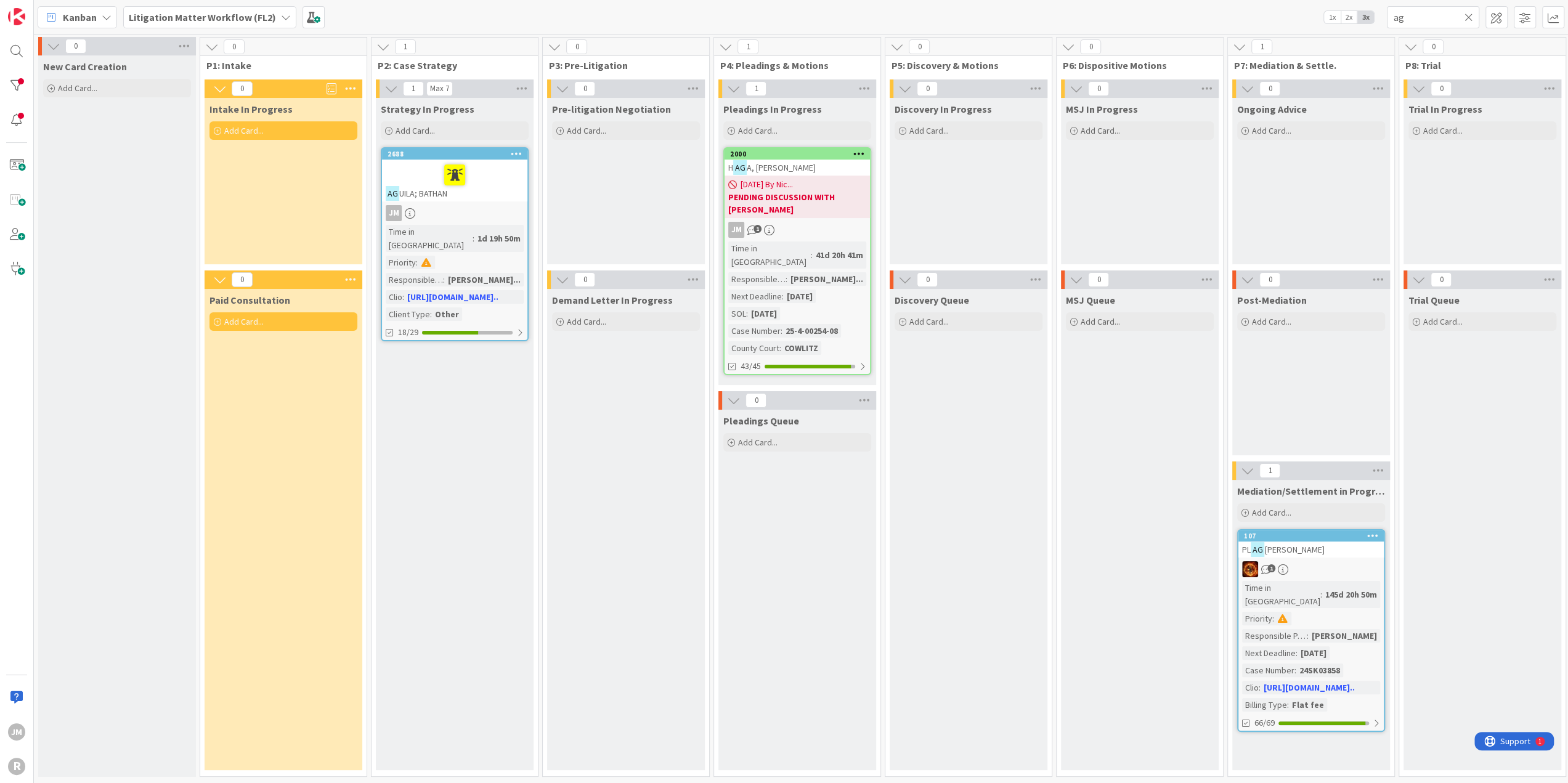
click at [109, 14] on icon at bounding box center [106, 17] width 10 height 10
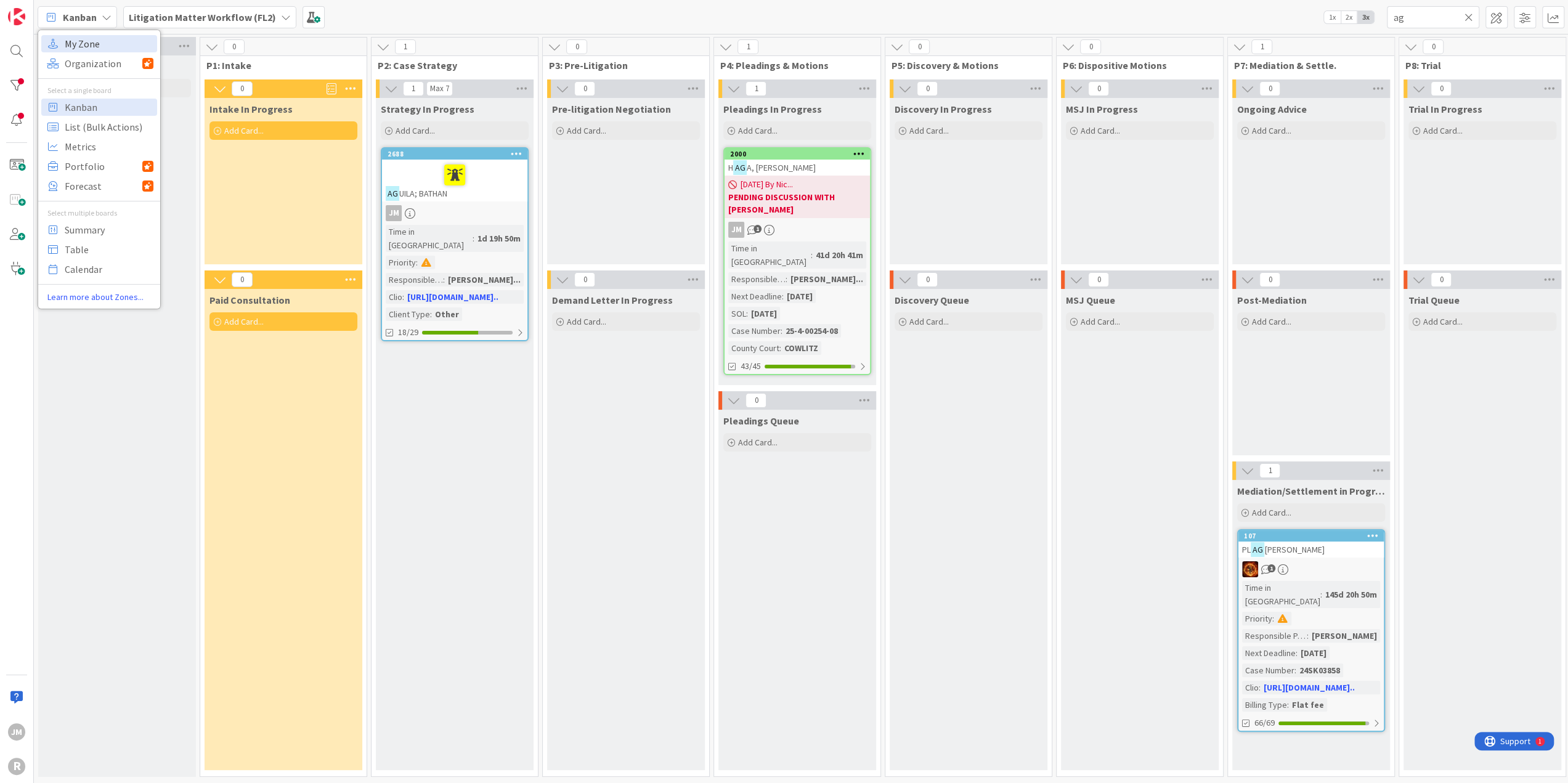
click at [106, 41] on span "My Zone" at bounding box center [109, 44] width 88 height 19
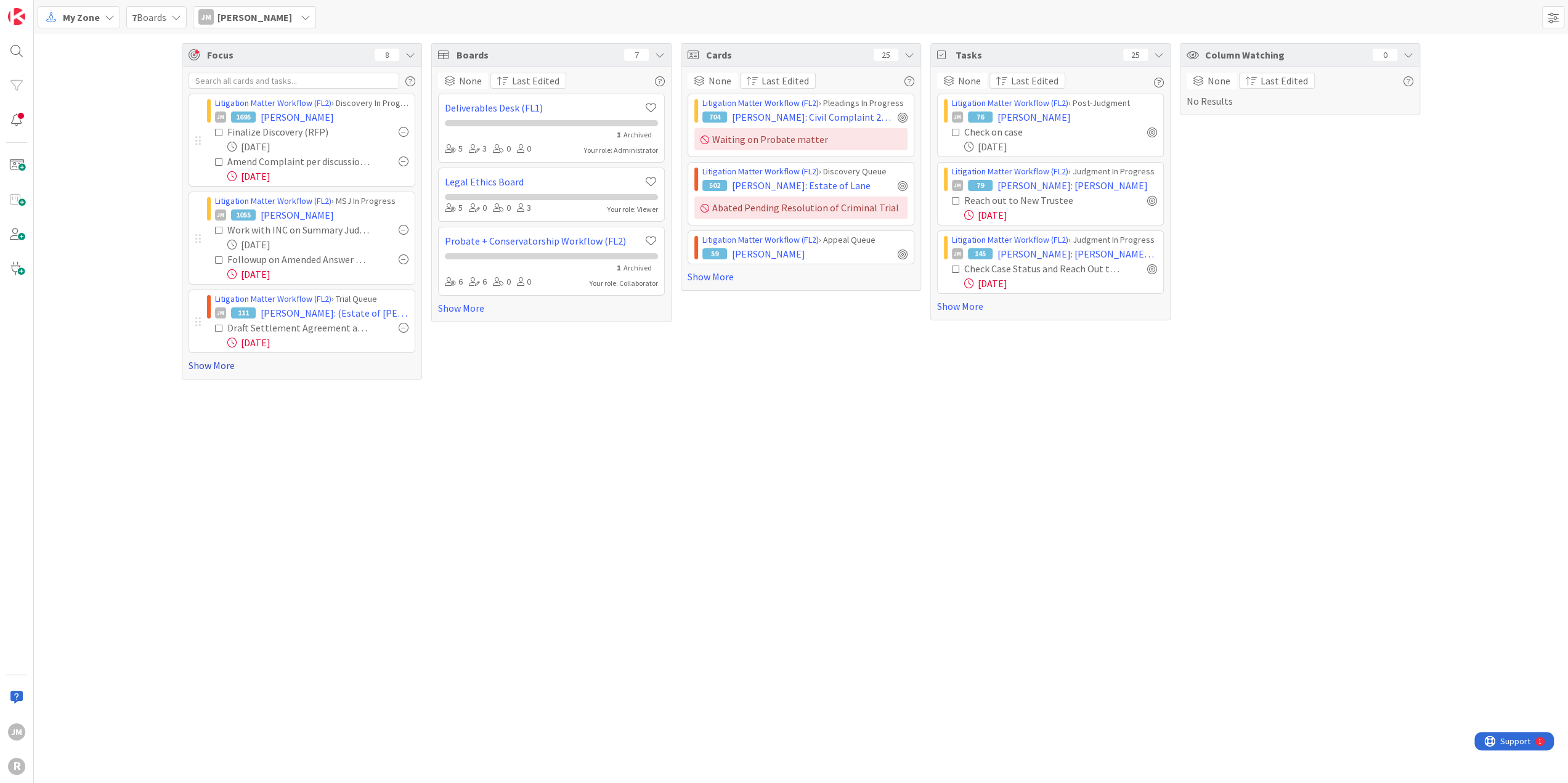
click at [204, 365] on link "Show More" at bounding box center [301, 365] width 226 height 15
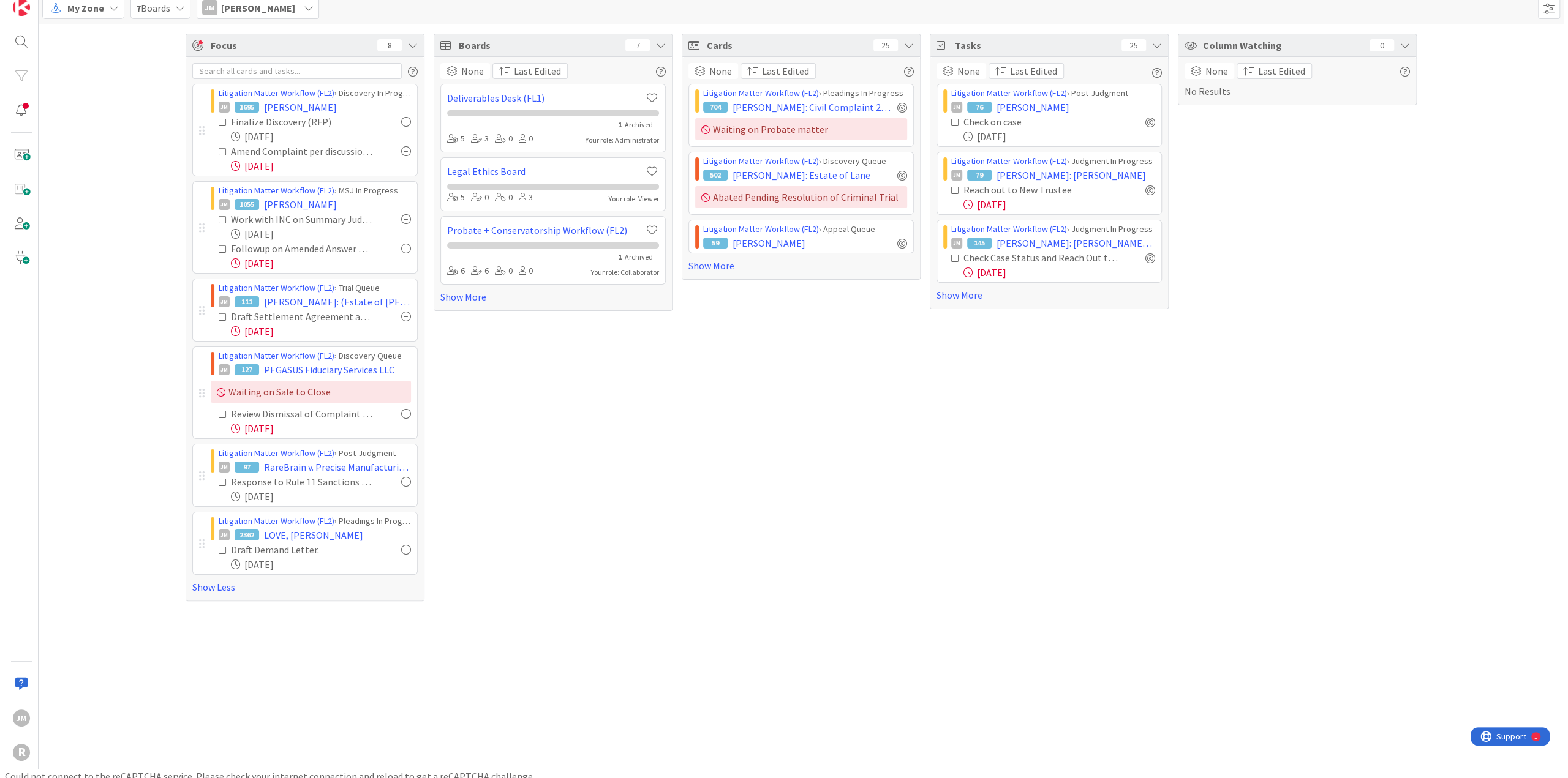
scroll to position [15, 0]
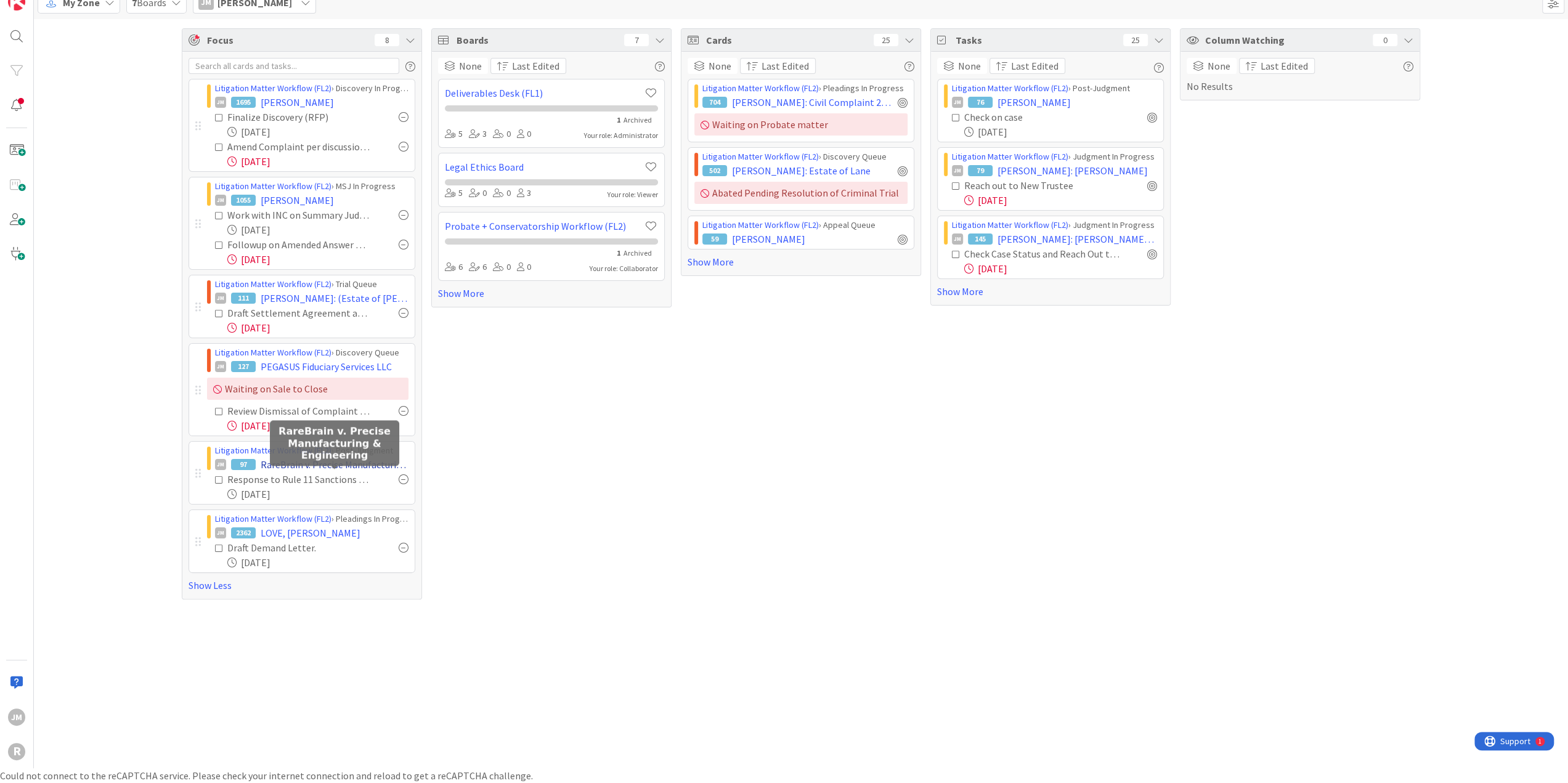
click at [268, 464] on span "RareBrain v. Precise Manufacturing & Engineering" at bounding box center [334, 464] width 148 height 15
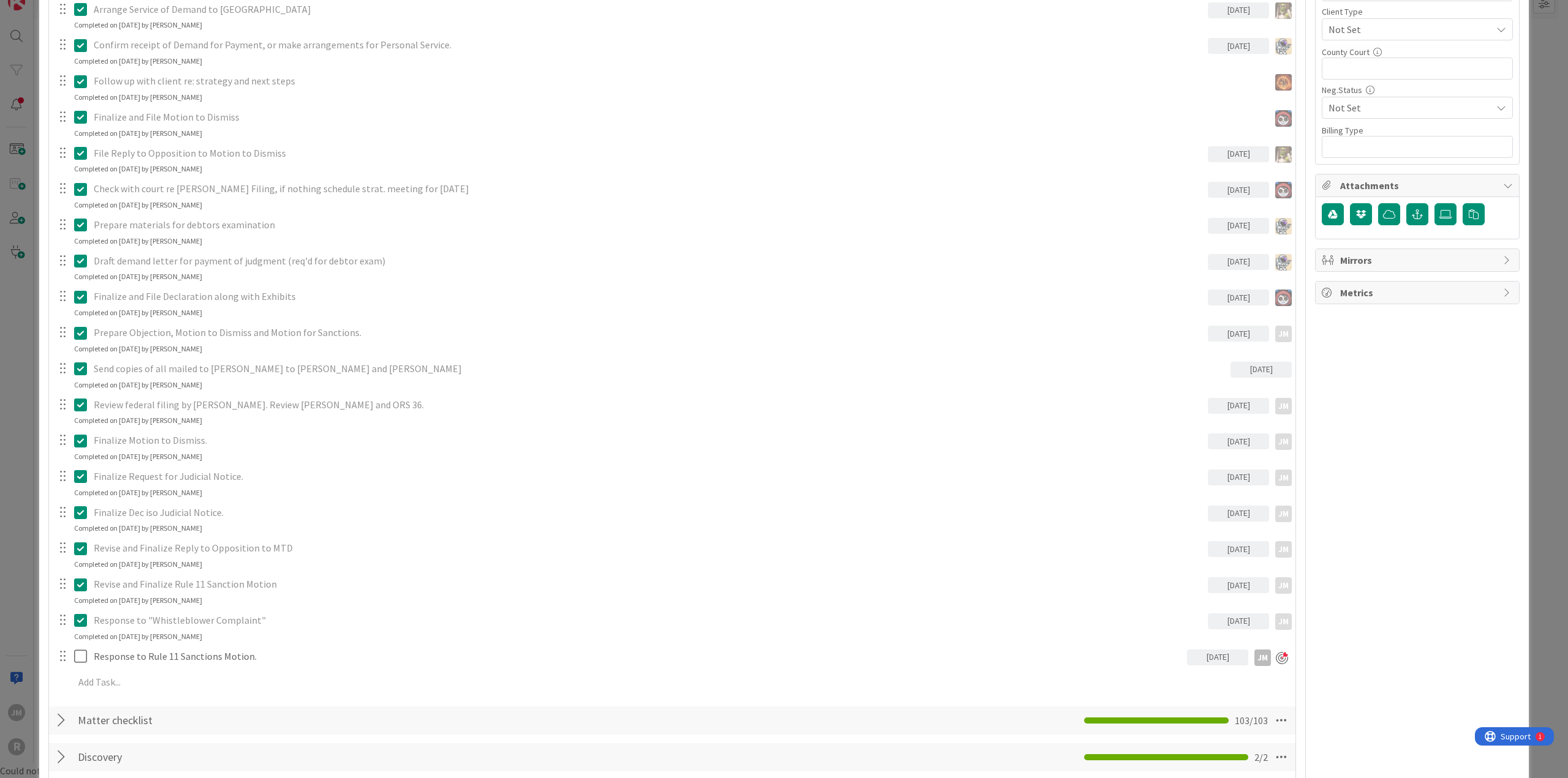
scroll to position [796, 0]
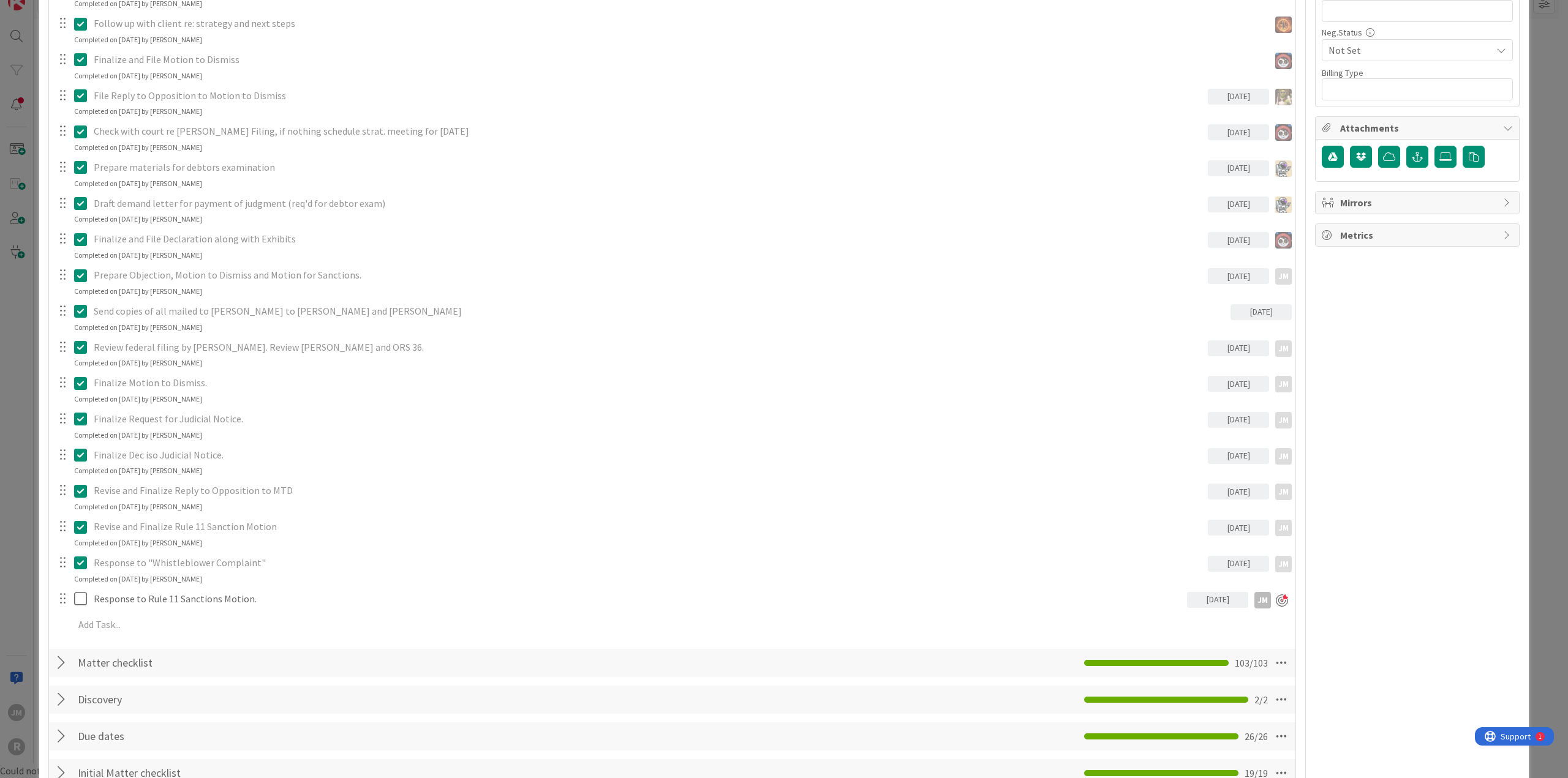
click at [81, 564] on icon at bounding box center [81, 563] width 13 height 15
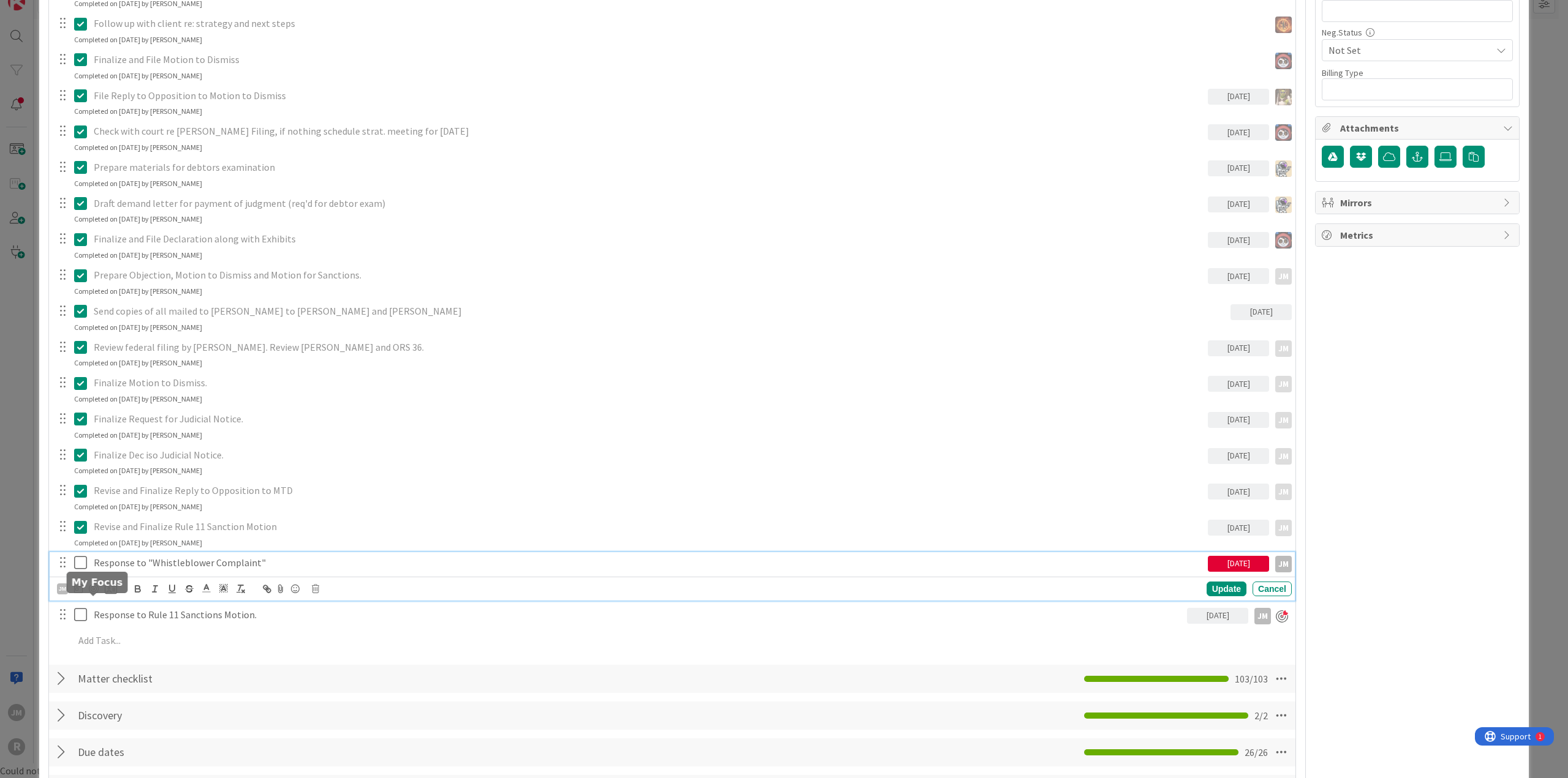
click at [94, 589] on body "JM R My Zone 7 Boards [PERSON_NAME] [PERSON_NAME] Focus 8 Litigation Matter Wor…" at bounding box center [784, 374] width 1568 height 778
click at [94, 589] on body "JM R My Zone 7 Boards [PERSON_NAME] [PERSON_NAME] Focus 8 Litigation Matter Wor…" at bounding box center [784, 374] width 1568 height 778
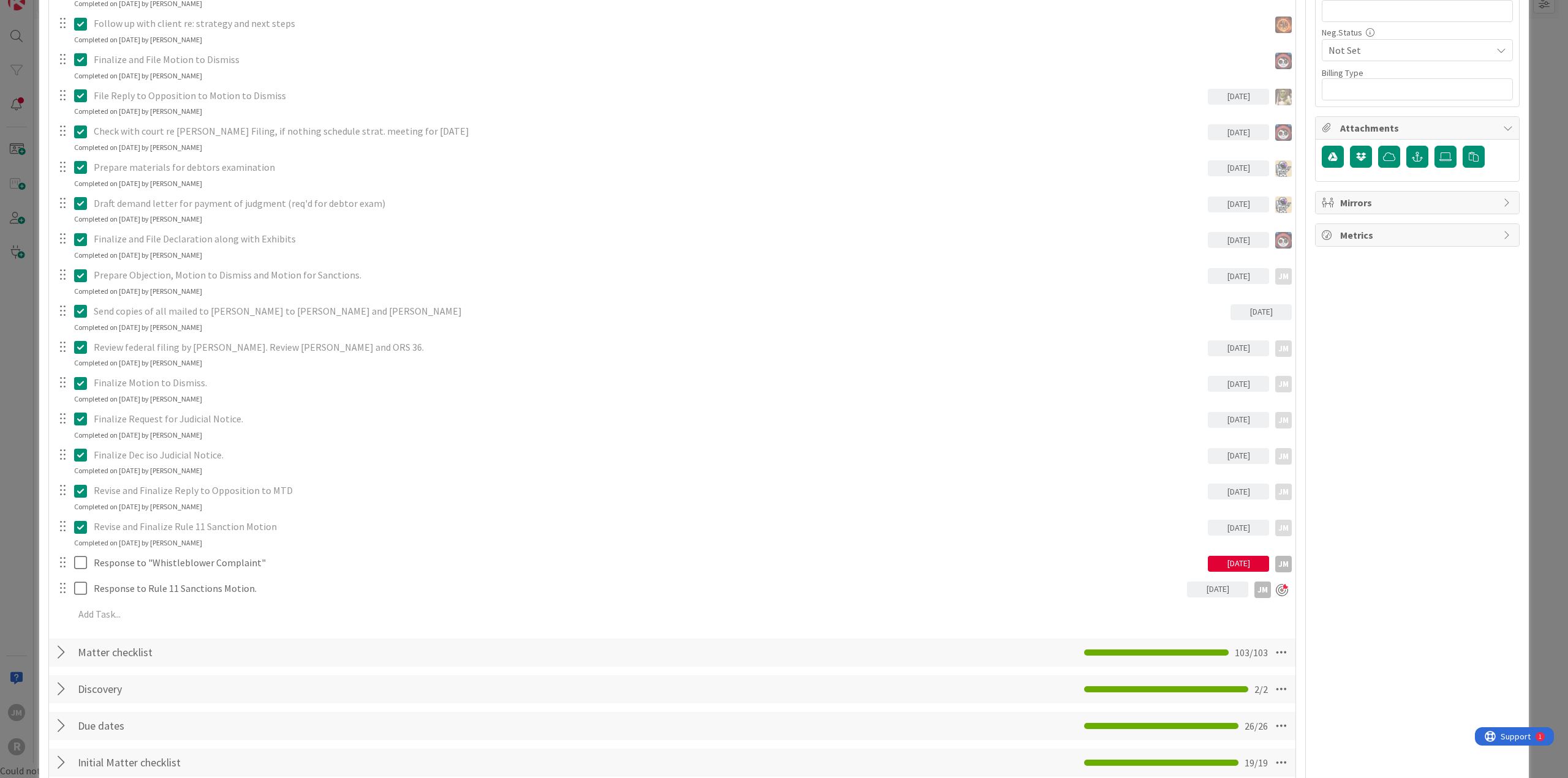
click at [1216, 585] on div "Confirm that Arbitration Award has been reduced to a judgment [DATE] Update Can…" at bounding box center [672, 69] width 1234 height 1121
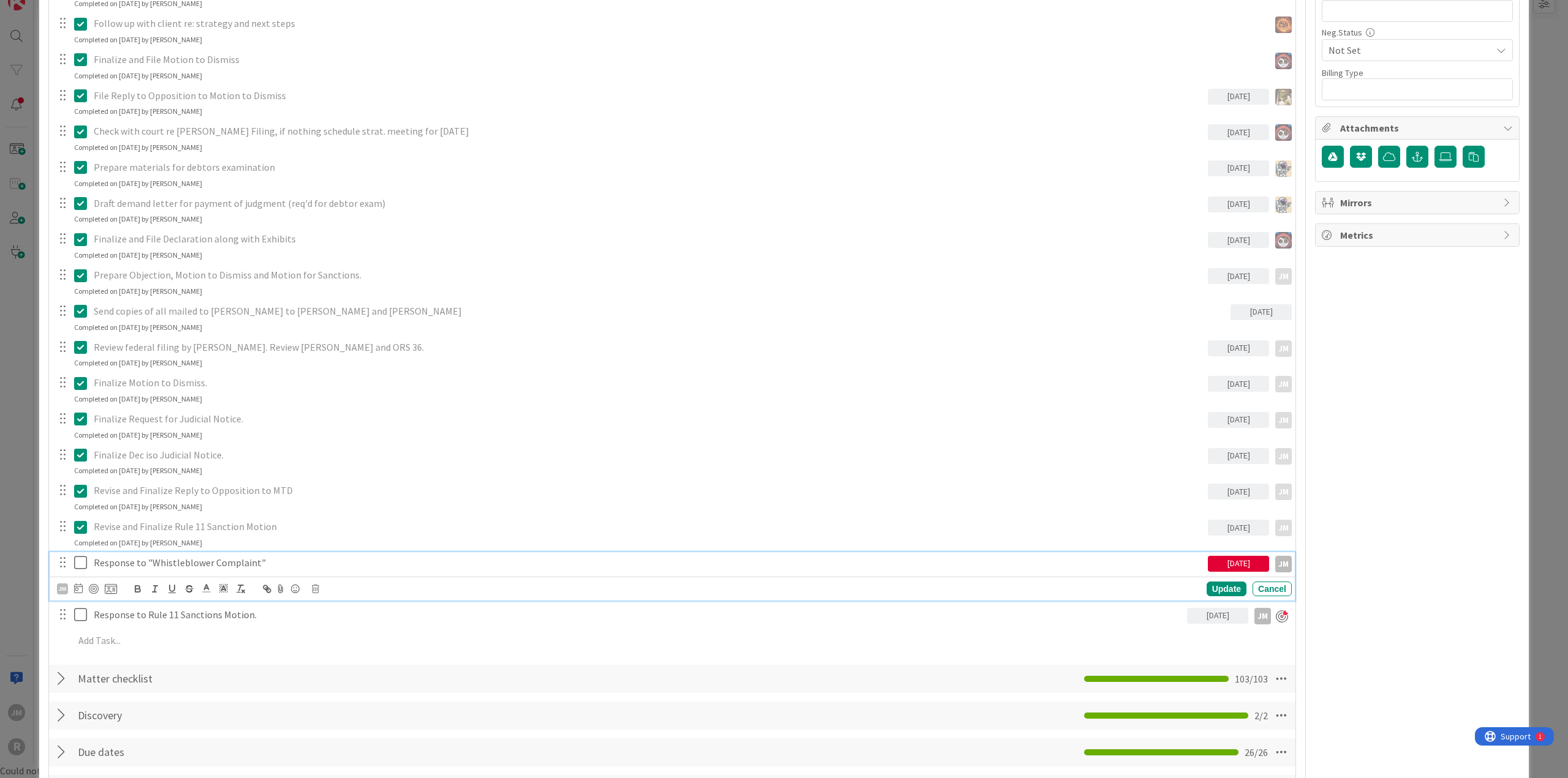
click at [250, 559] on p "Response to "Whistleblower Complaint"" at bounding box center [648, 562] width 1109 height 14
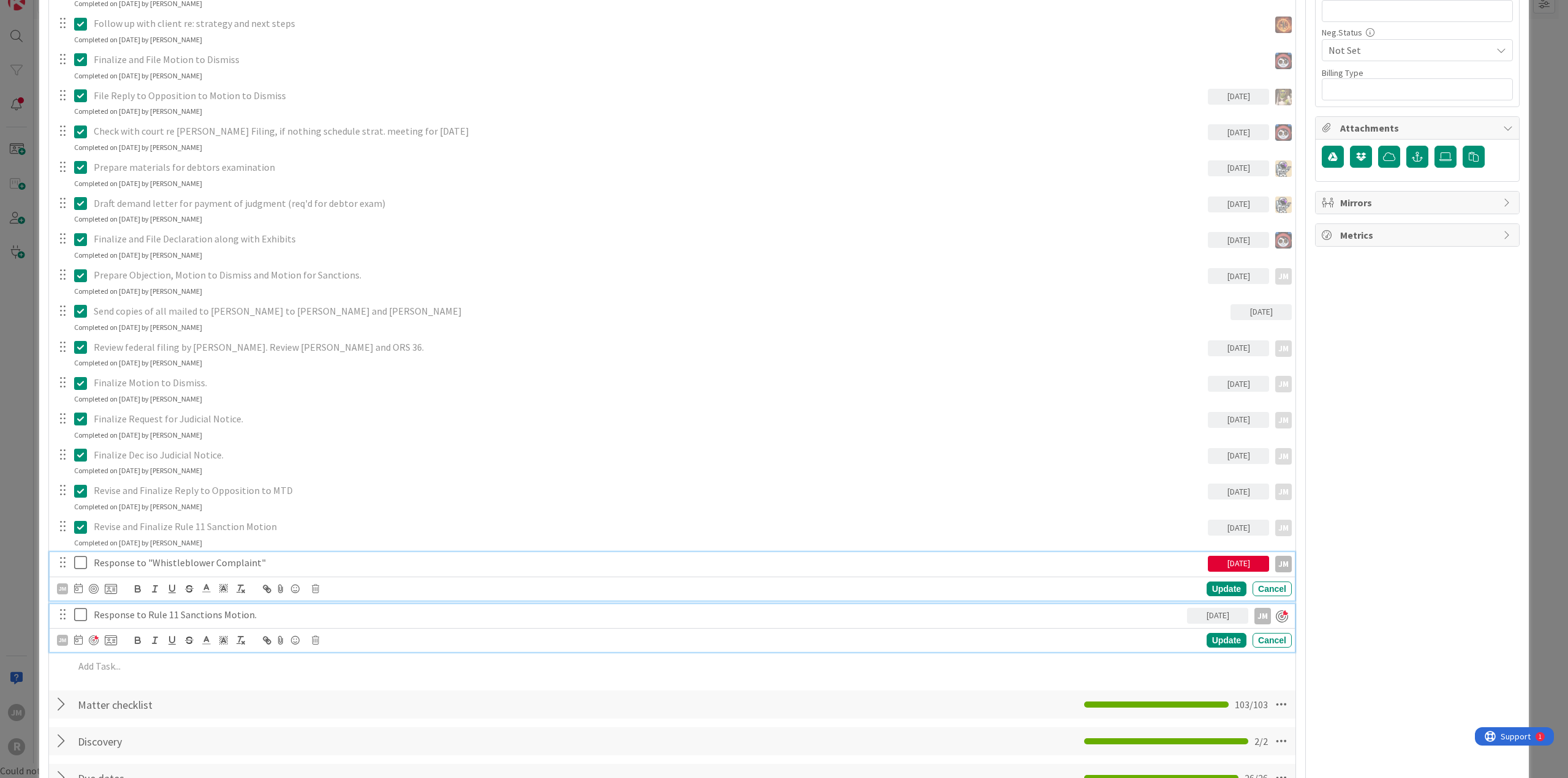
click at [120, 615] on p "Response to Rule 11 Sanctions Motion." at bounding box center [637, 614] width 1088 height 14
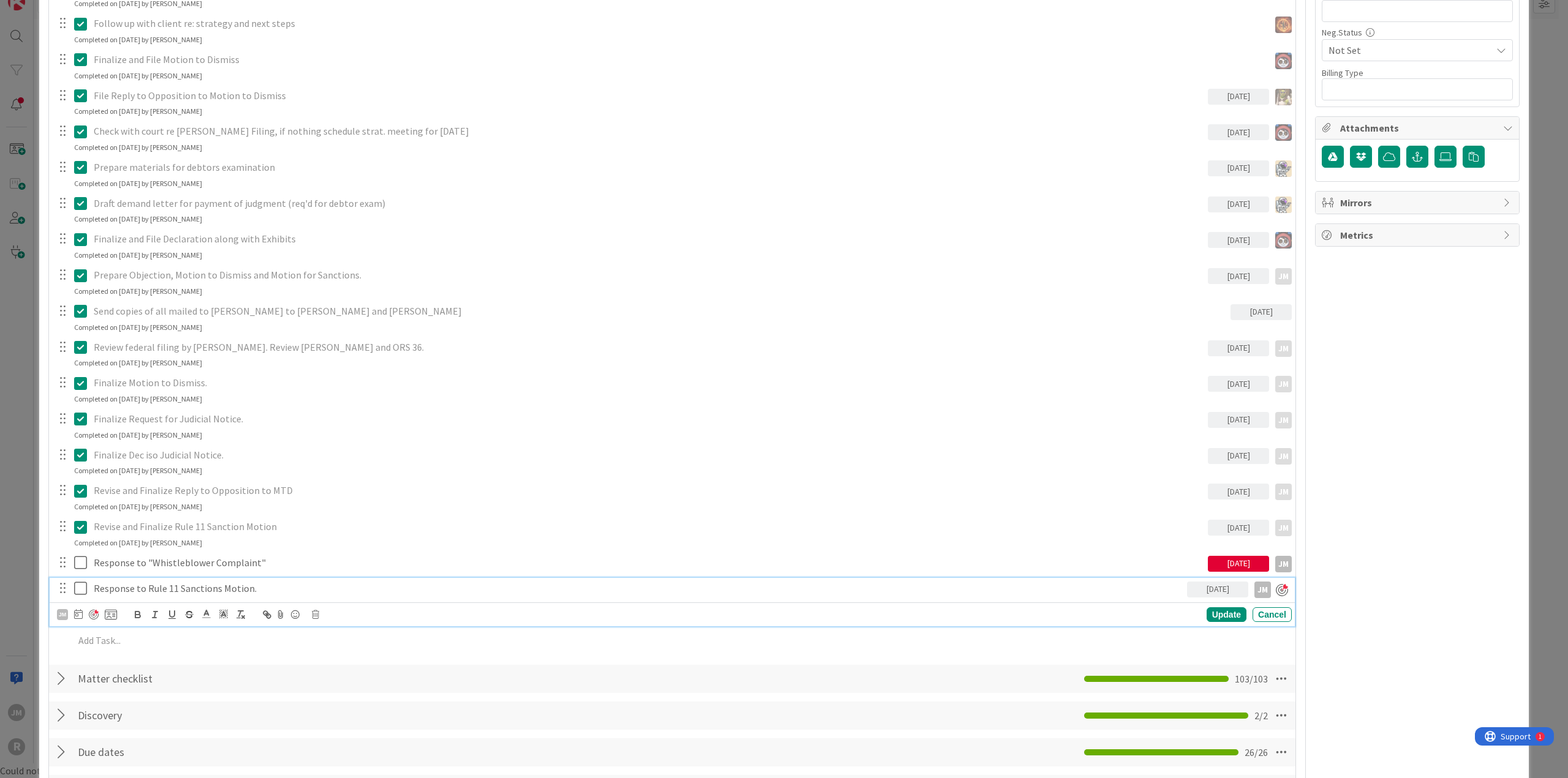
scroll to position [769, 0]
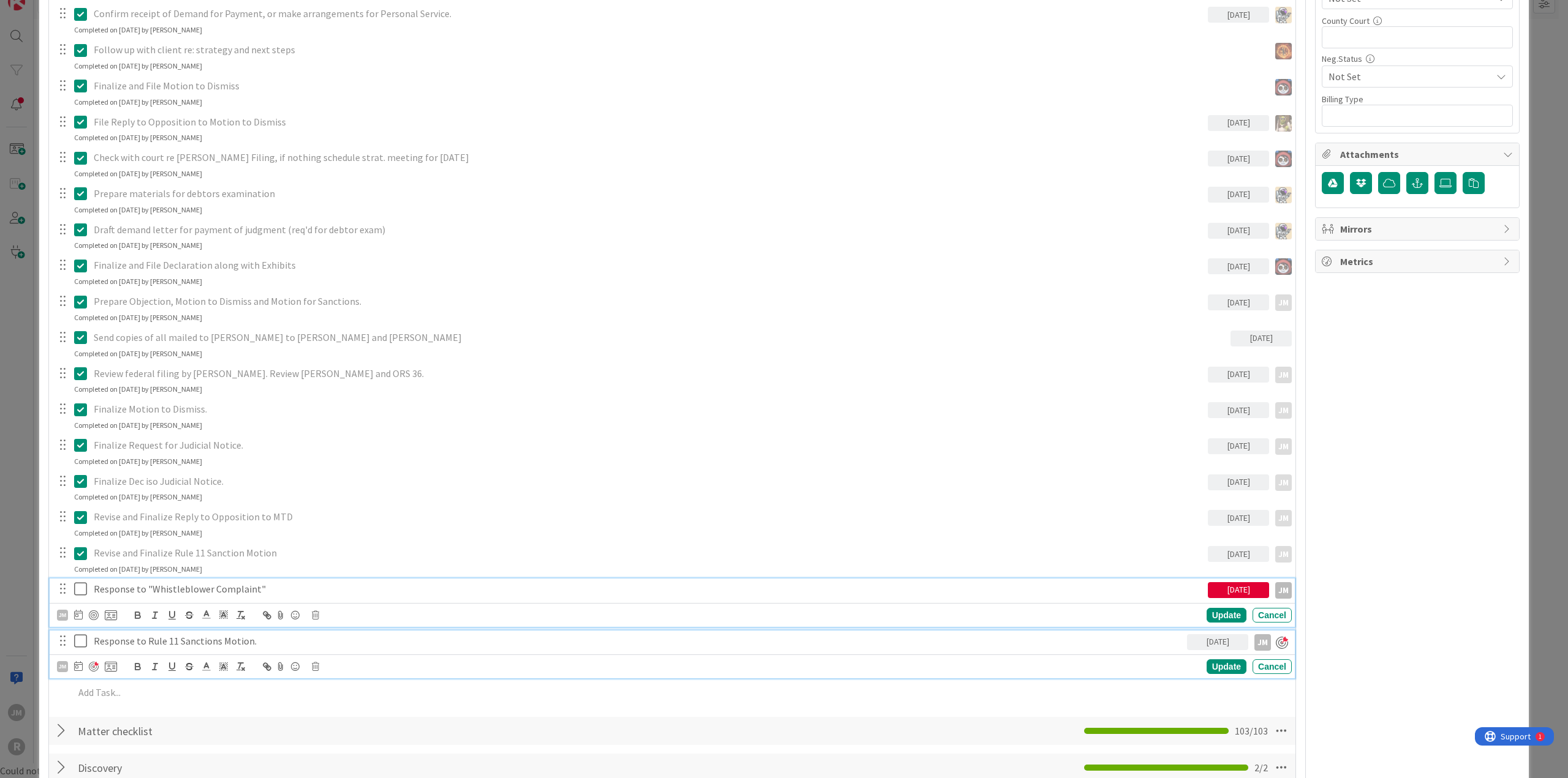
click at [119, 589] on div "Response to "Whistleblower Complaint" [DATE] JM JM Update Cancel" at bounding box center [673, 603] width 1245 height 48
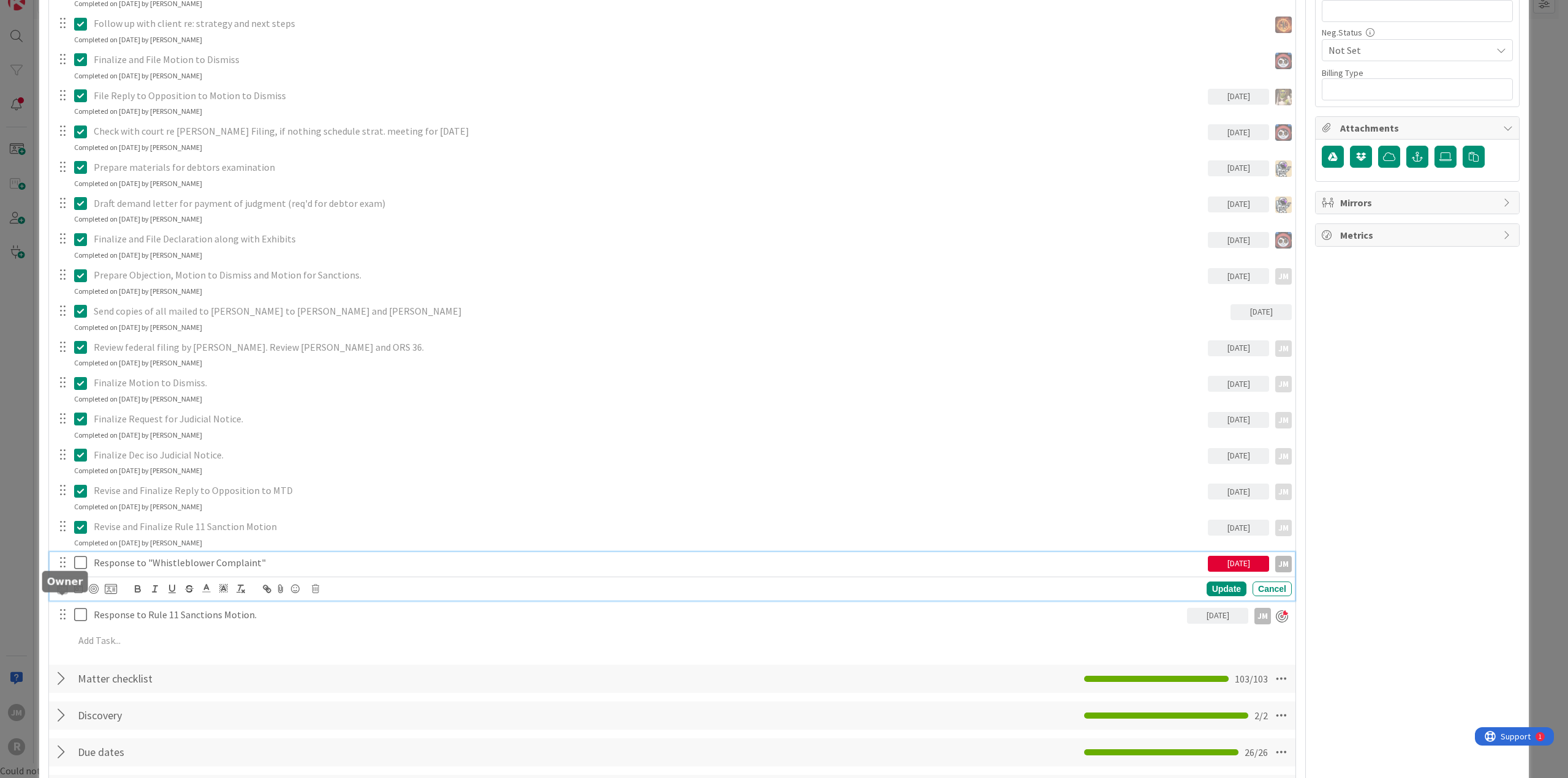
click at [65, 585] on body "JM R My Zone 7 Boards [PERSON_NAME] [PERSON_NAME] Focus 8 Litigation Matter Wor…" at bounding box center [784, 374] width 1568 height 778
click at [79, 564] on icon at bounding box center [81, 563] width 13 height 15
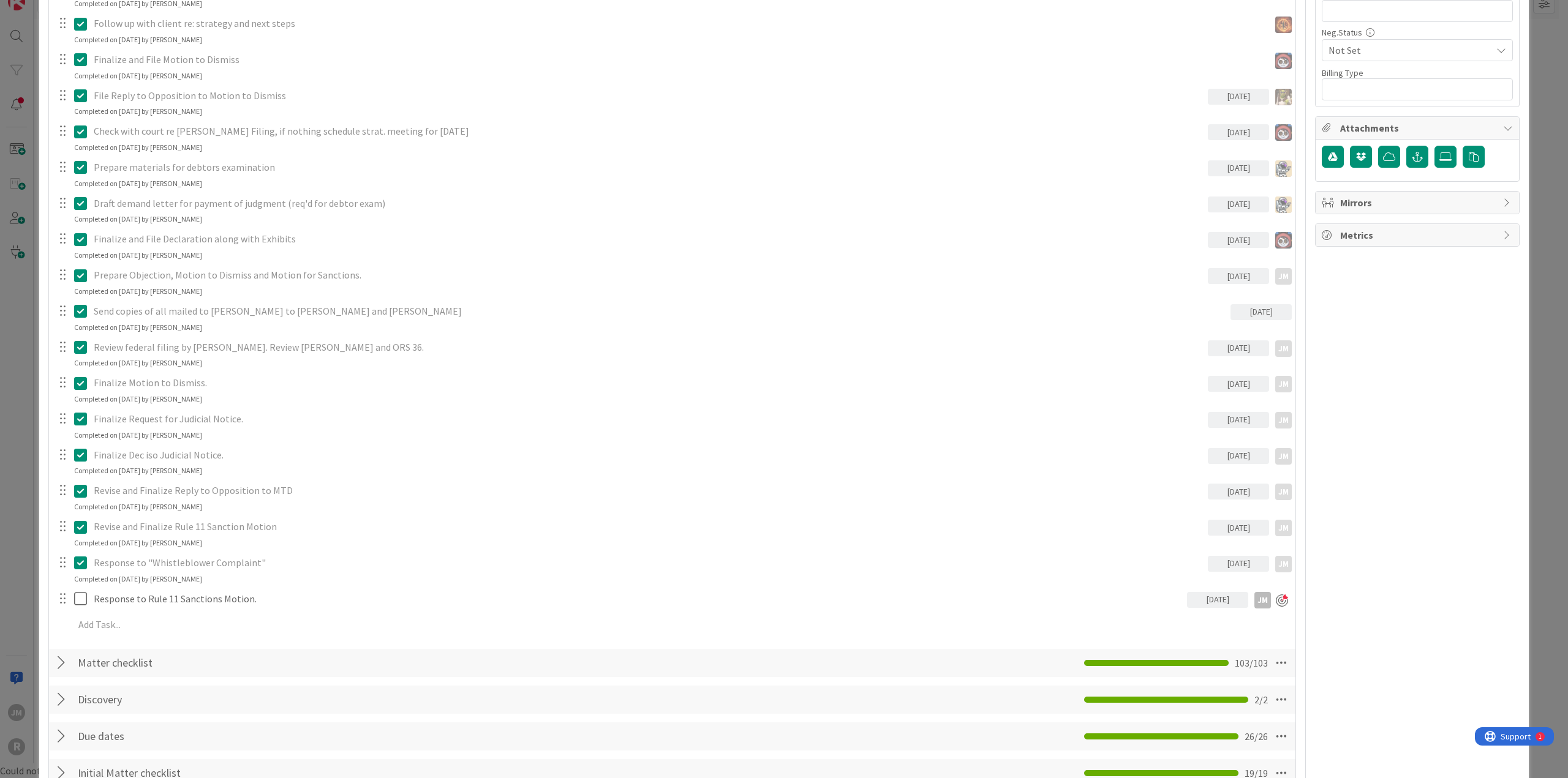
type textarea "x"
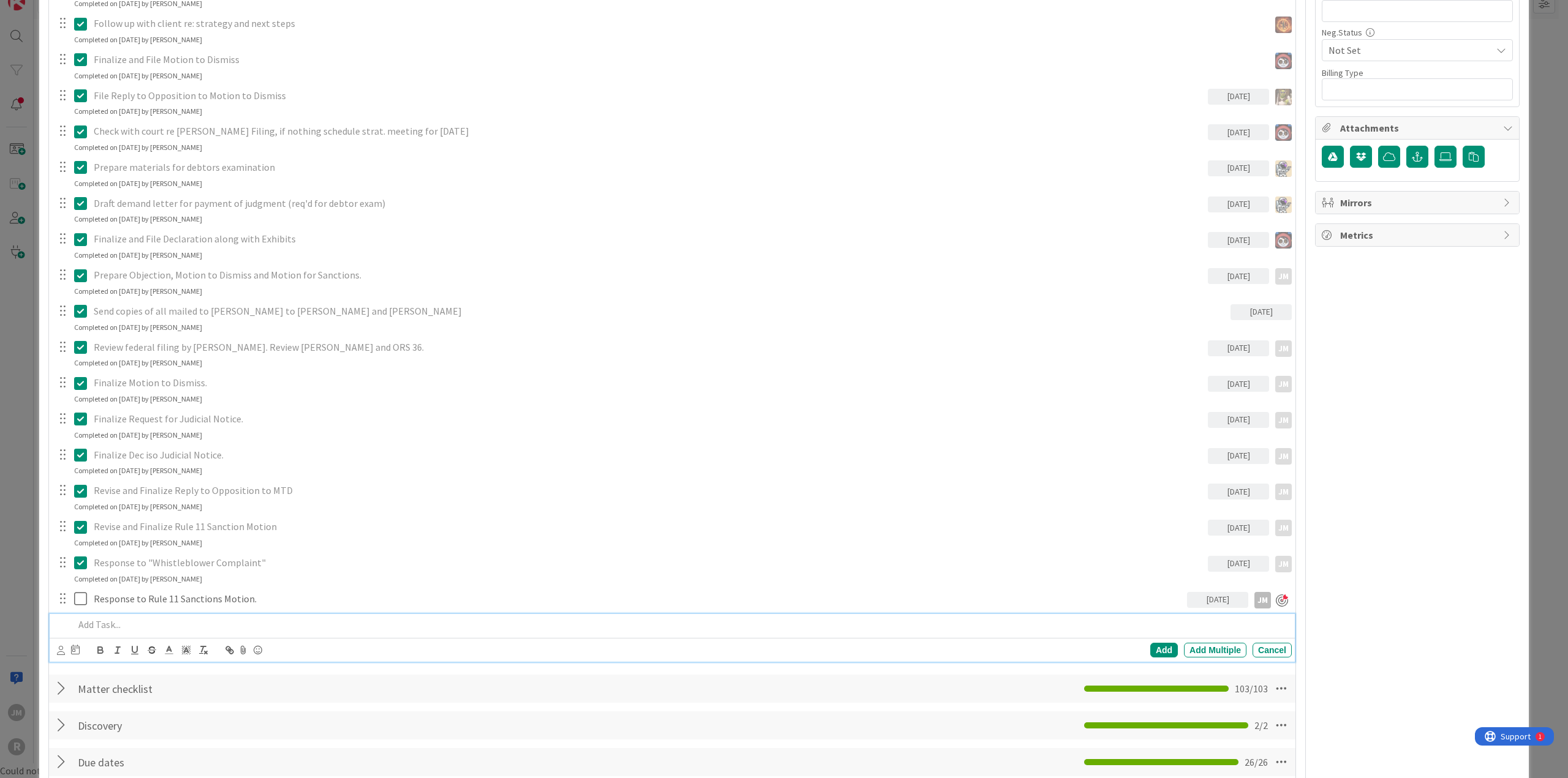
click at [134, 618] on p at bounding box center [680, 624] width 1212 height 14
click at [1274, 646] on div "Cancel" at bounding box center [1272, 650] width 40 height 15
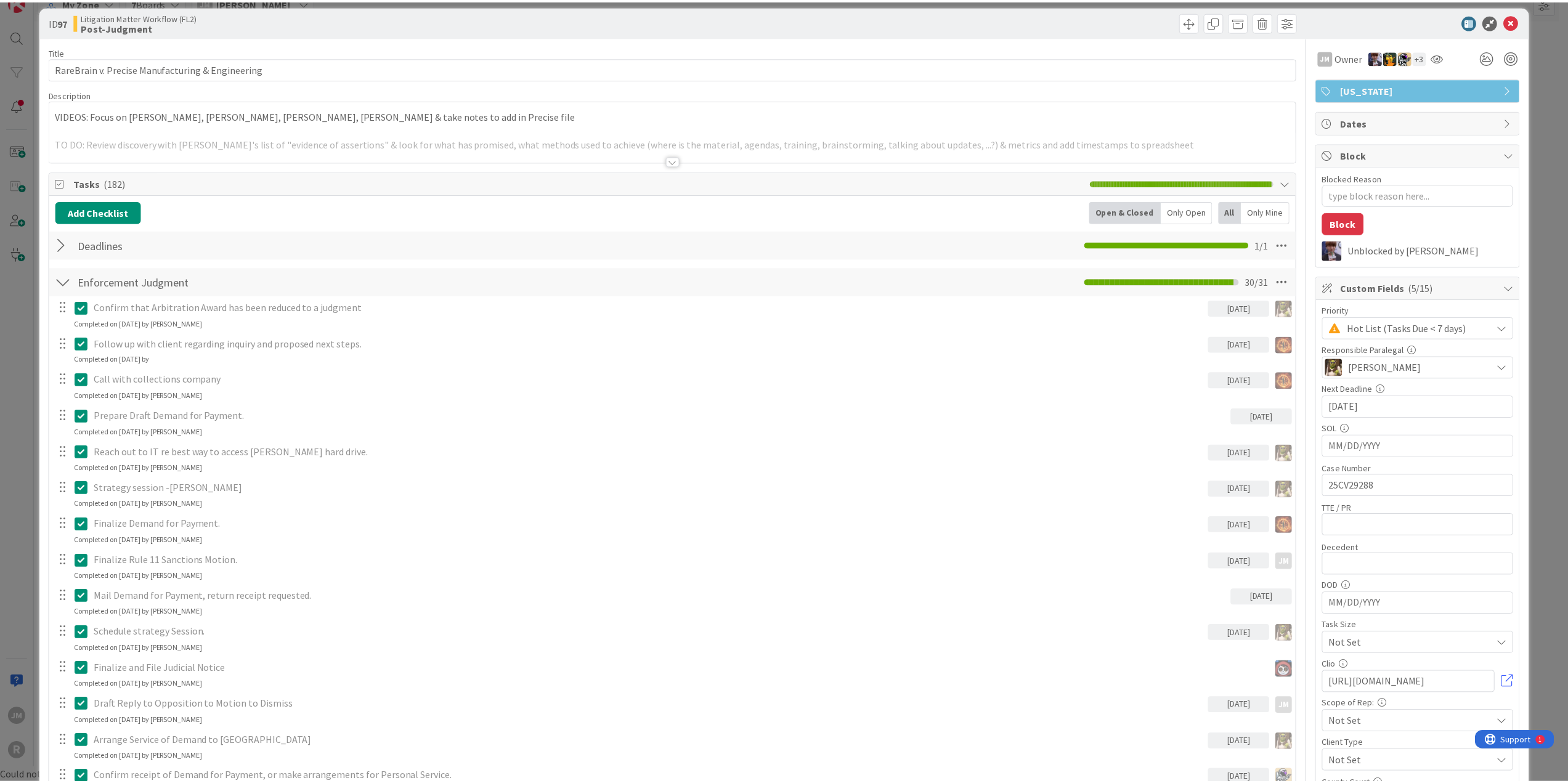
scroll to position [0, 0]
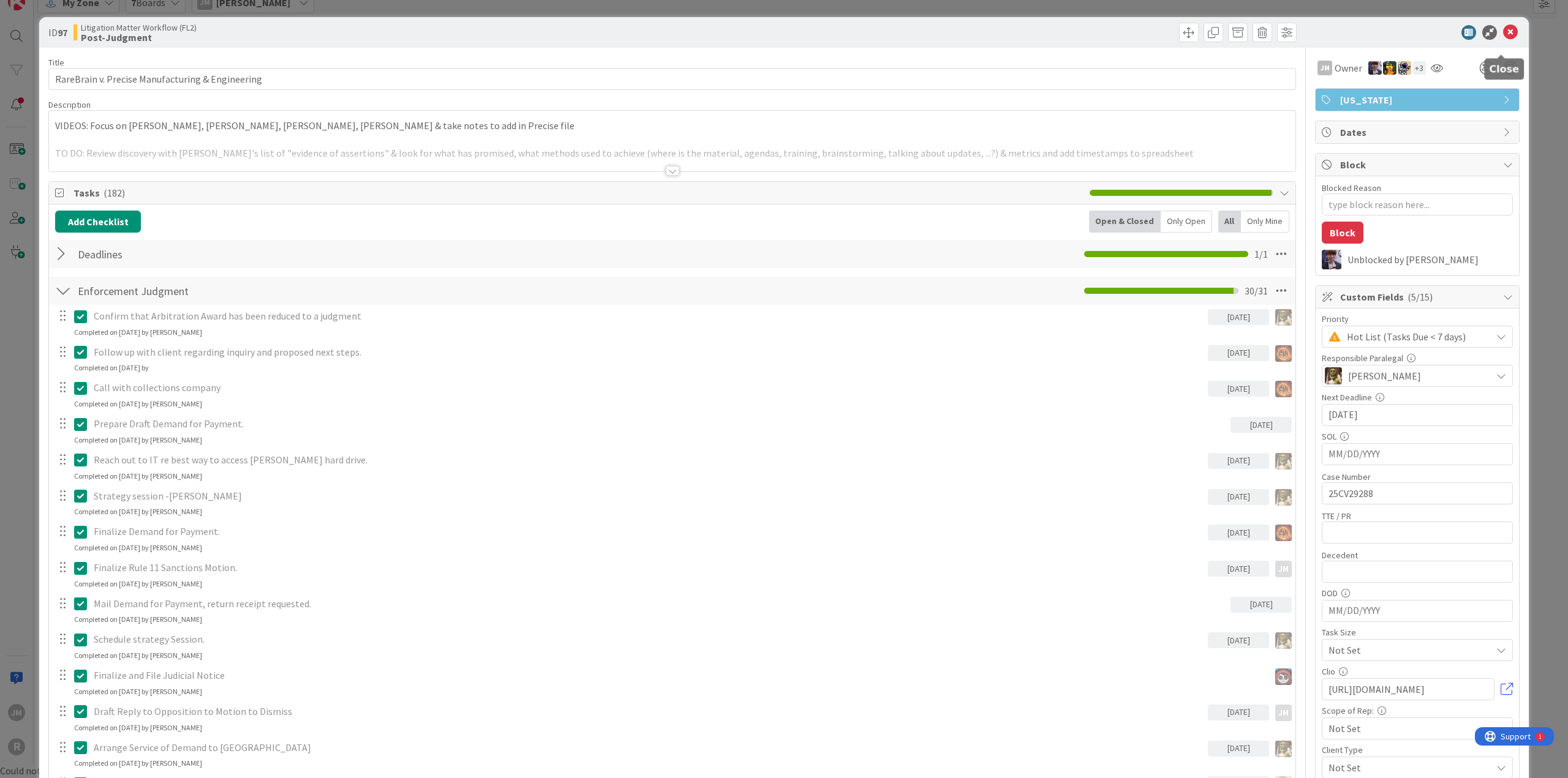
click at [1503, 31] on icon at bounding box center [1510, 32] width 15 height 15
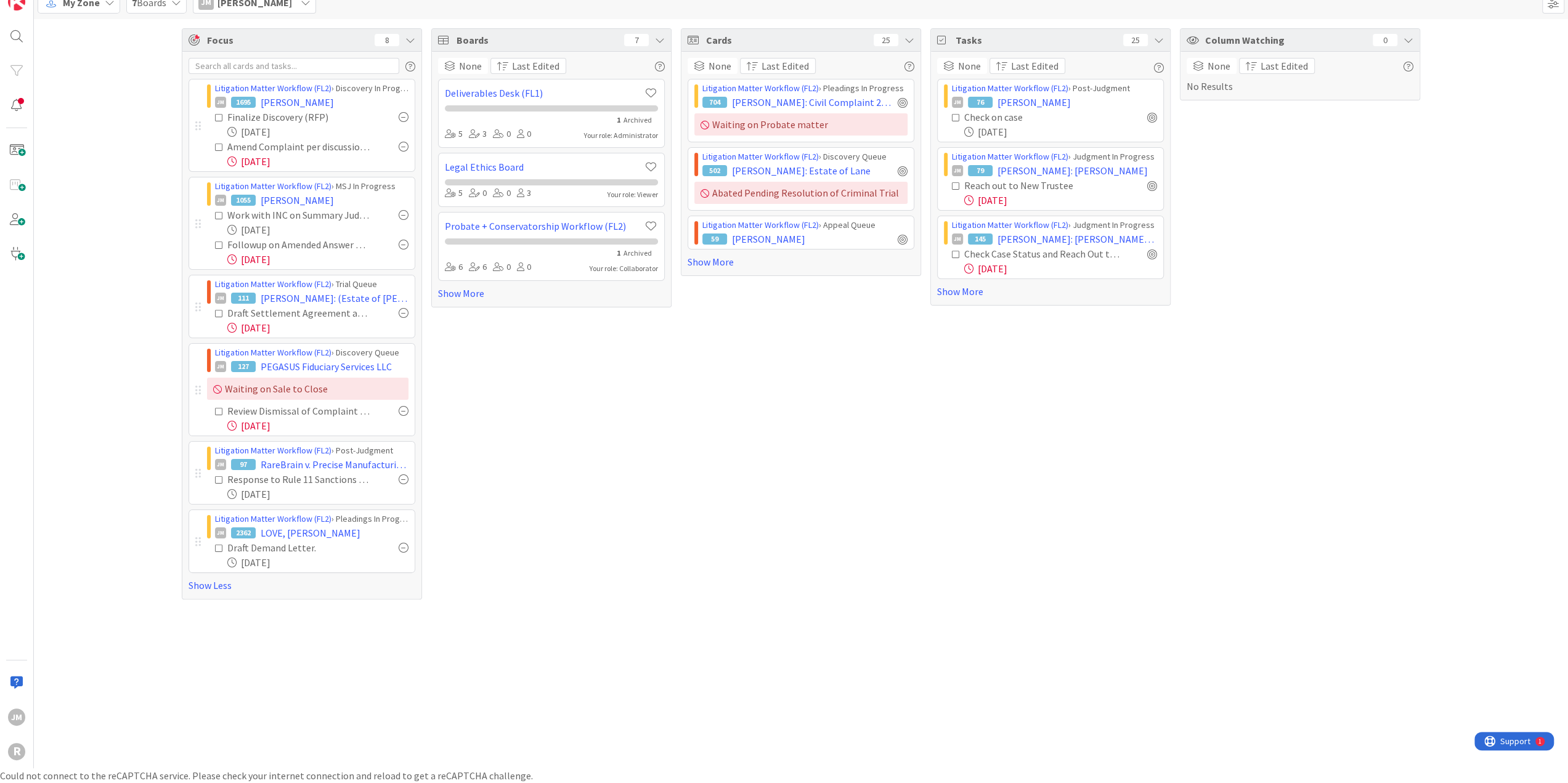
click at [488, 395] on div "Boards 7 None Last Edited Deliverables Desk (FL1) 1 Archived 5 3 0 0 Your role:…" at bounding box center [552, 314] width 240 height 571
click at [165, 327] on div "Focus 8 Litigation Matter Workflow (FL2) › Discovery In Progress JM 1695 [PERSO…" at bounding box center [801, 314] width 1535 height 590
